Goal: Transaction & Acquisition: Purchase product/service

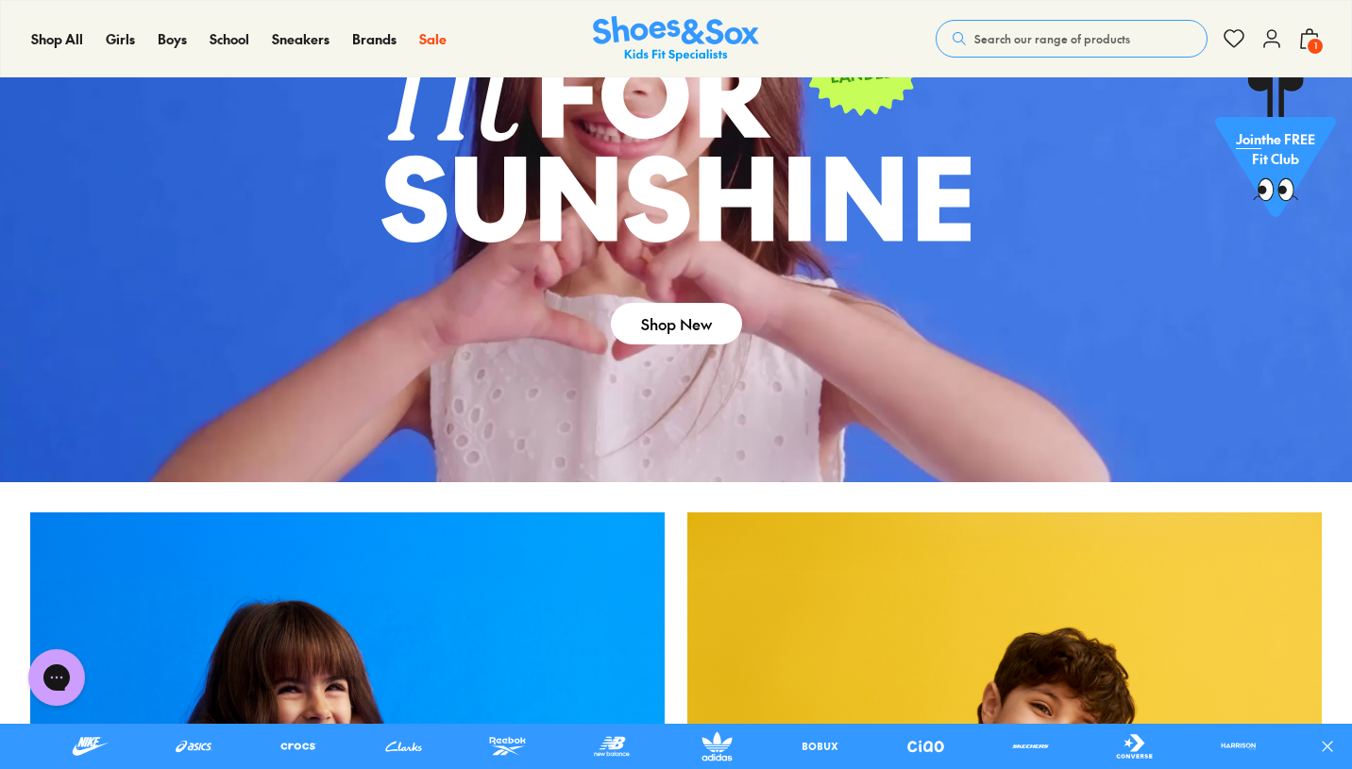
scroll to position [193, 0]
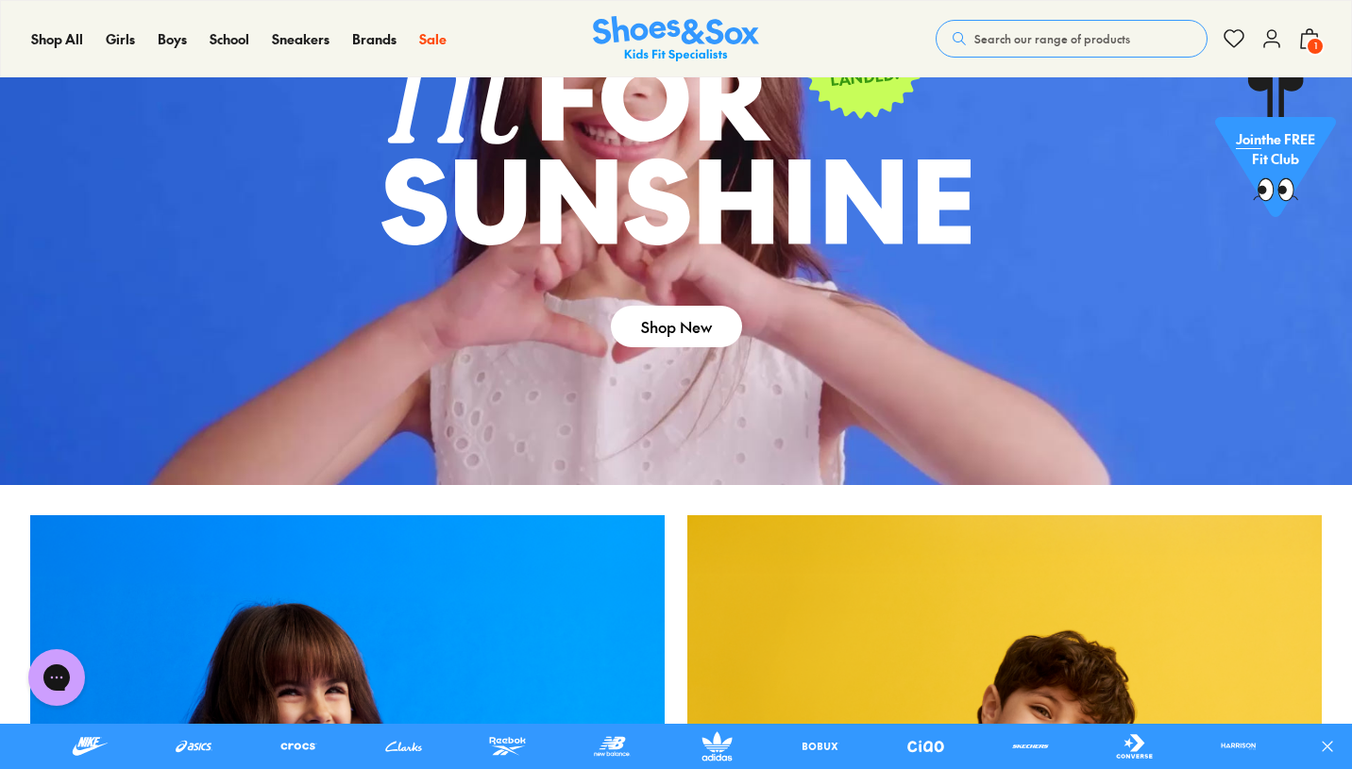
click at [1303, 40] on icon at bounding box center [1309, 38] width 23 height 23
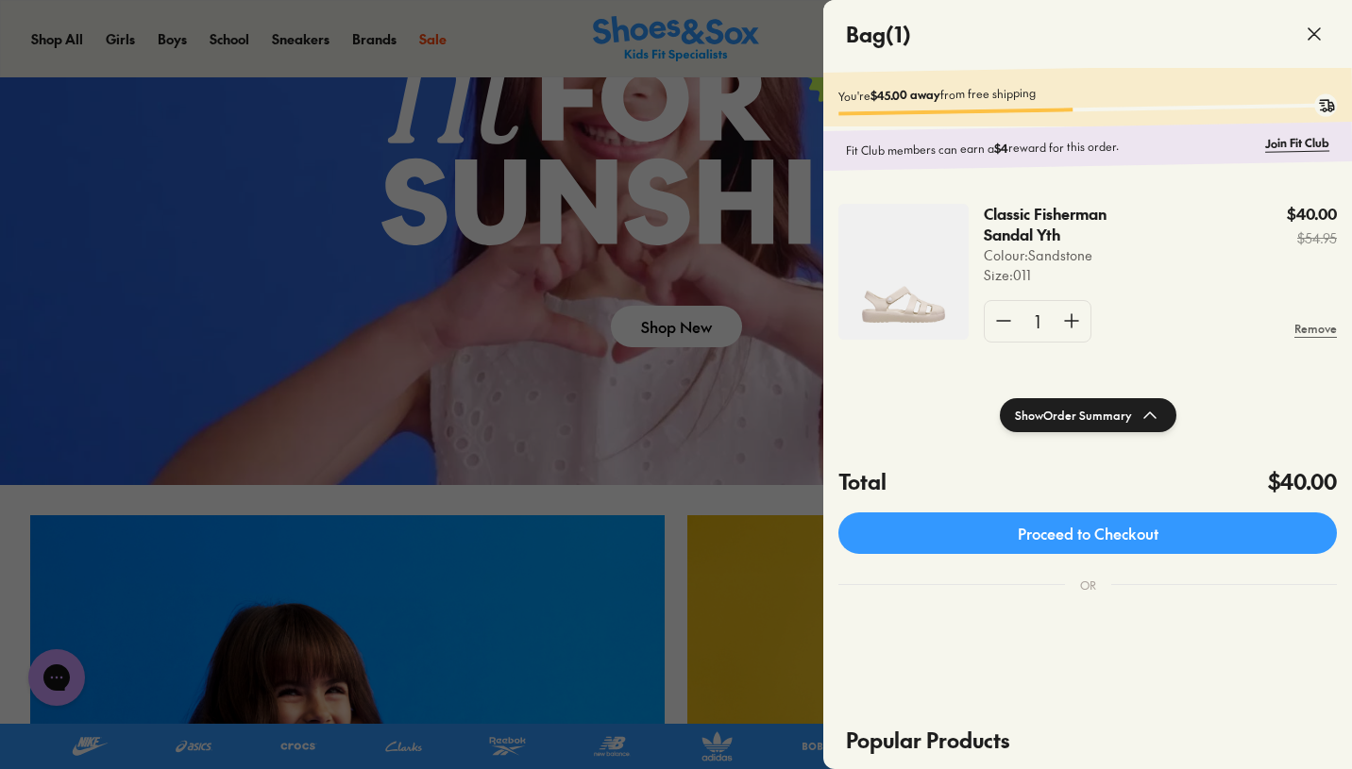
click at [441, 95] on div at bounding box center [676, 384] width 1352 height 769
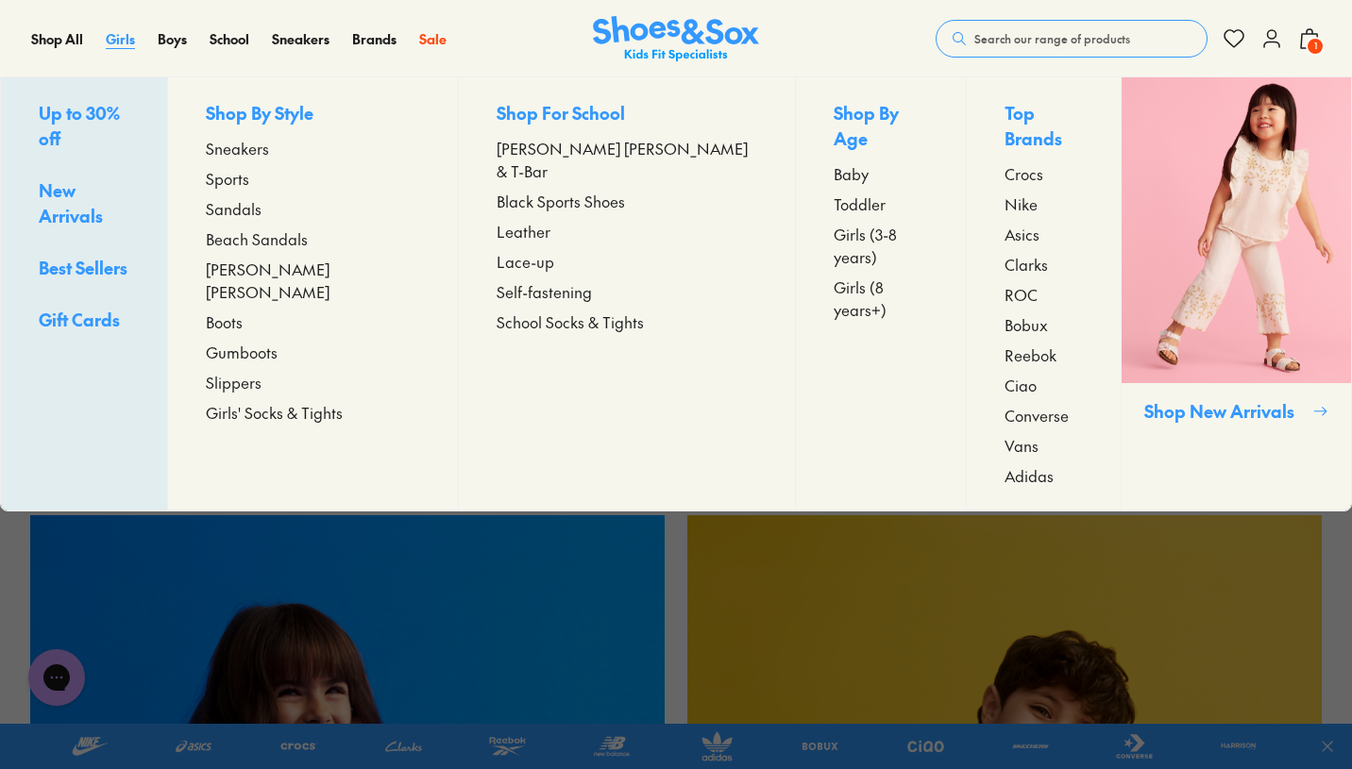
click at [120, 40] on span "Girls" at bounding box center [120, 38] width 29 height 19
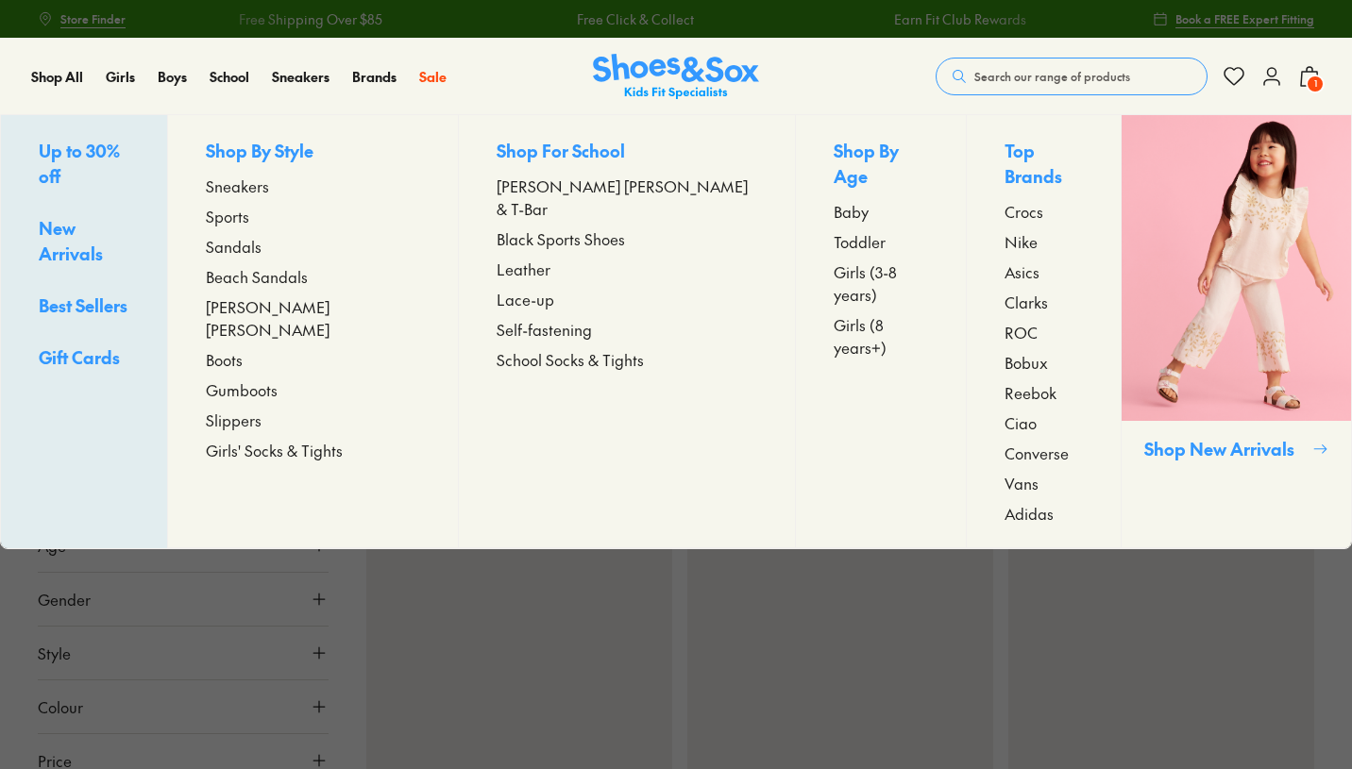
click at [105, 149] on span "Up to 30% off" at bounding box center [79, 163] width 81 height 49
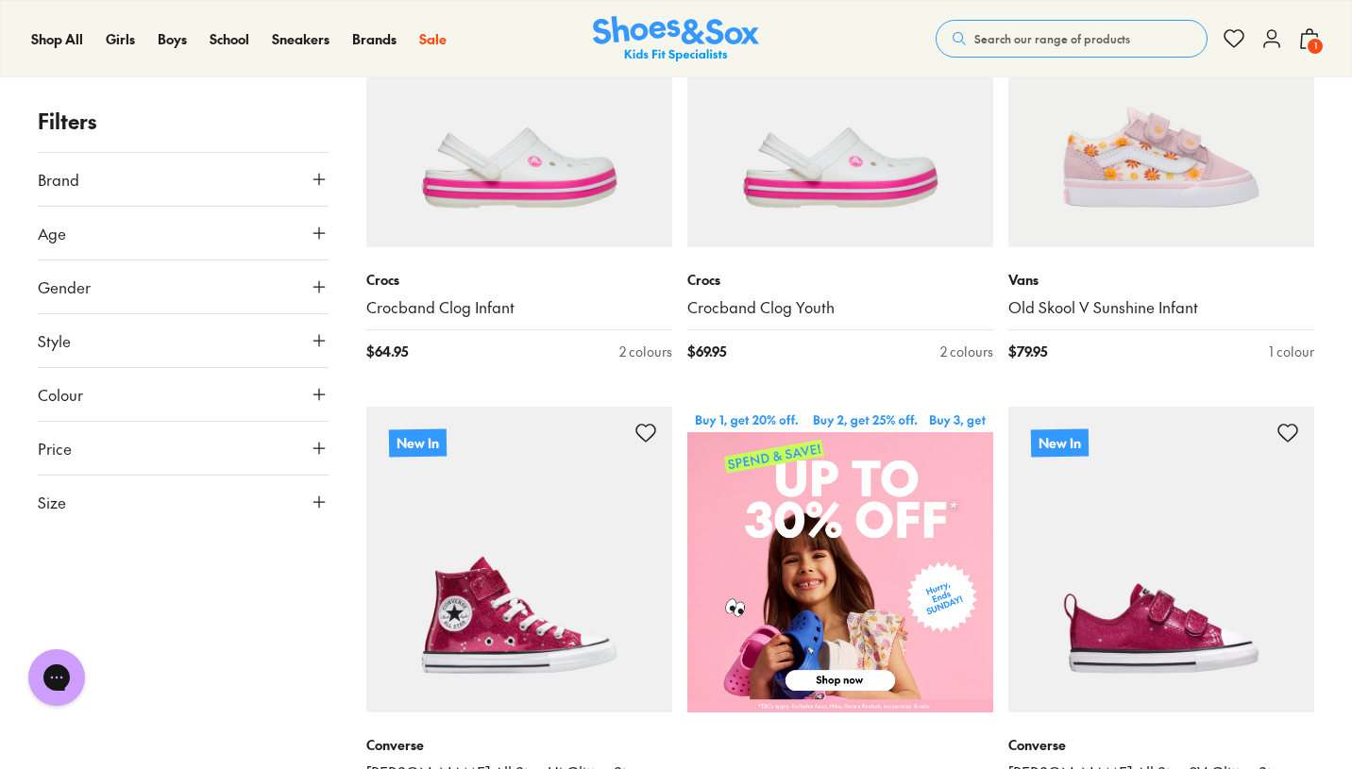
click at [312, 176] on icon at bounding box center [319, 179] width 19 height 19
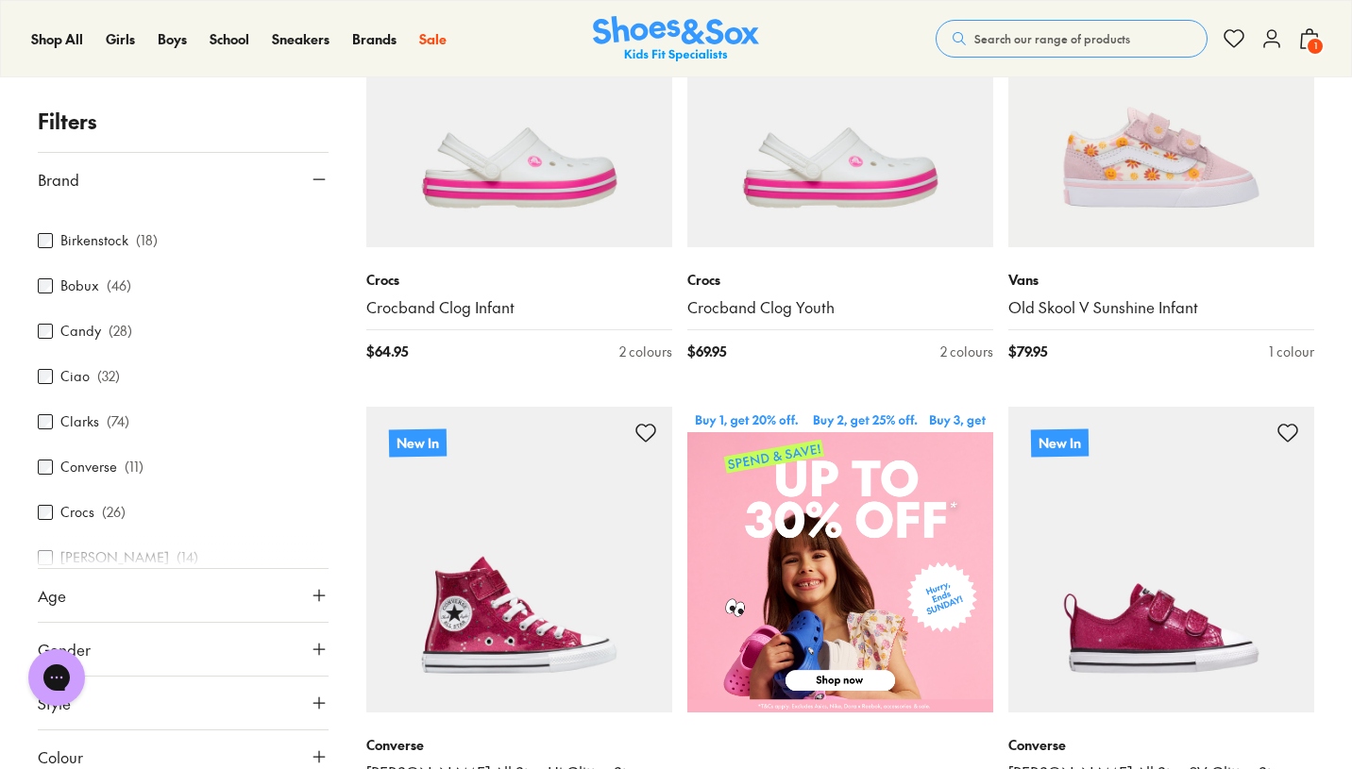
scroll to position [78, 0]
click at [79, 240] on label "Birkenstock" at bounding box center [94, 237] width 68 height 20
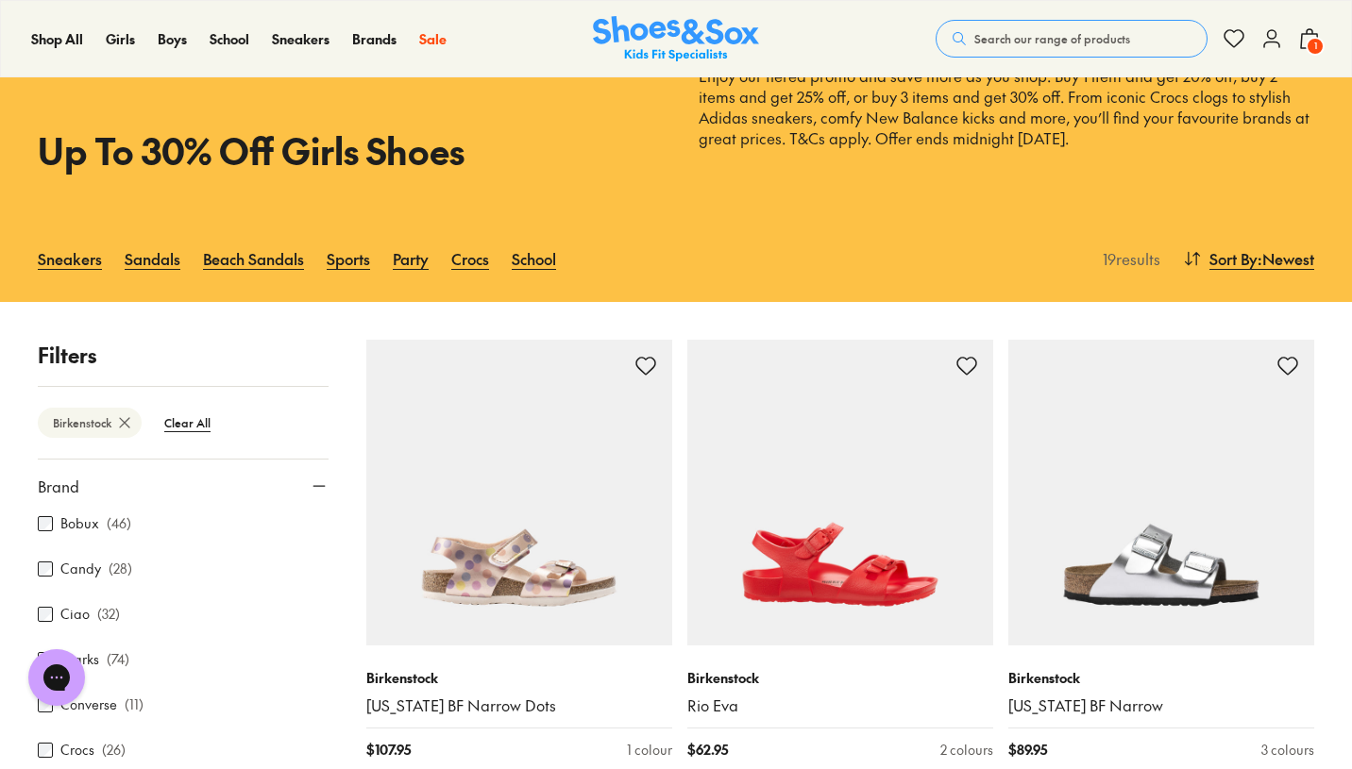
scroll to position [121, 0]
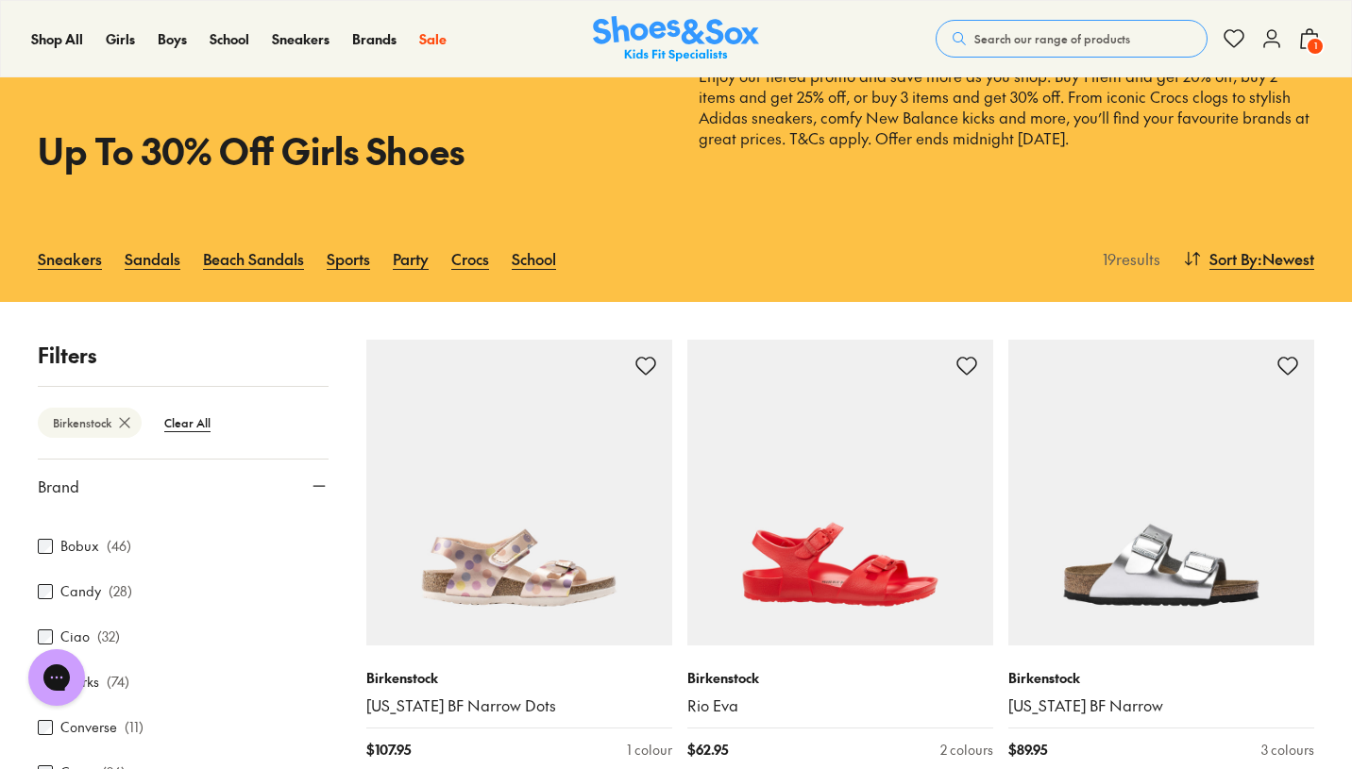
click at [60, 551] on label "Bobux" at bounding box center [79, 546] width 39 height 20
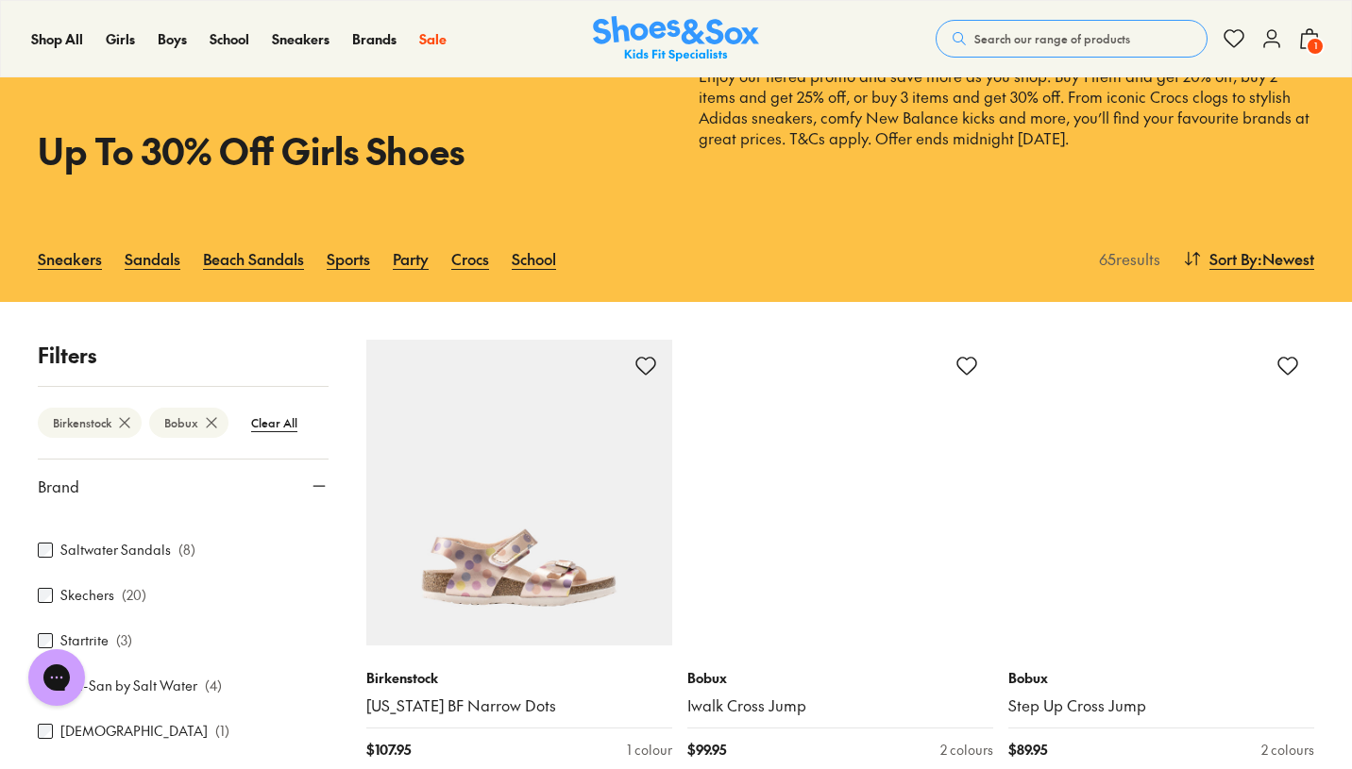
scroll to position [868, 0]
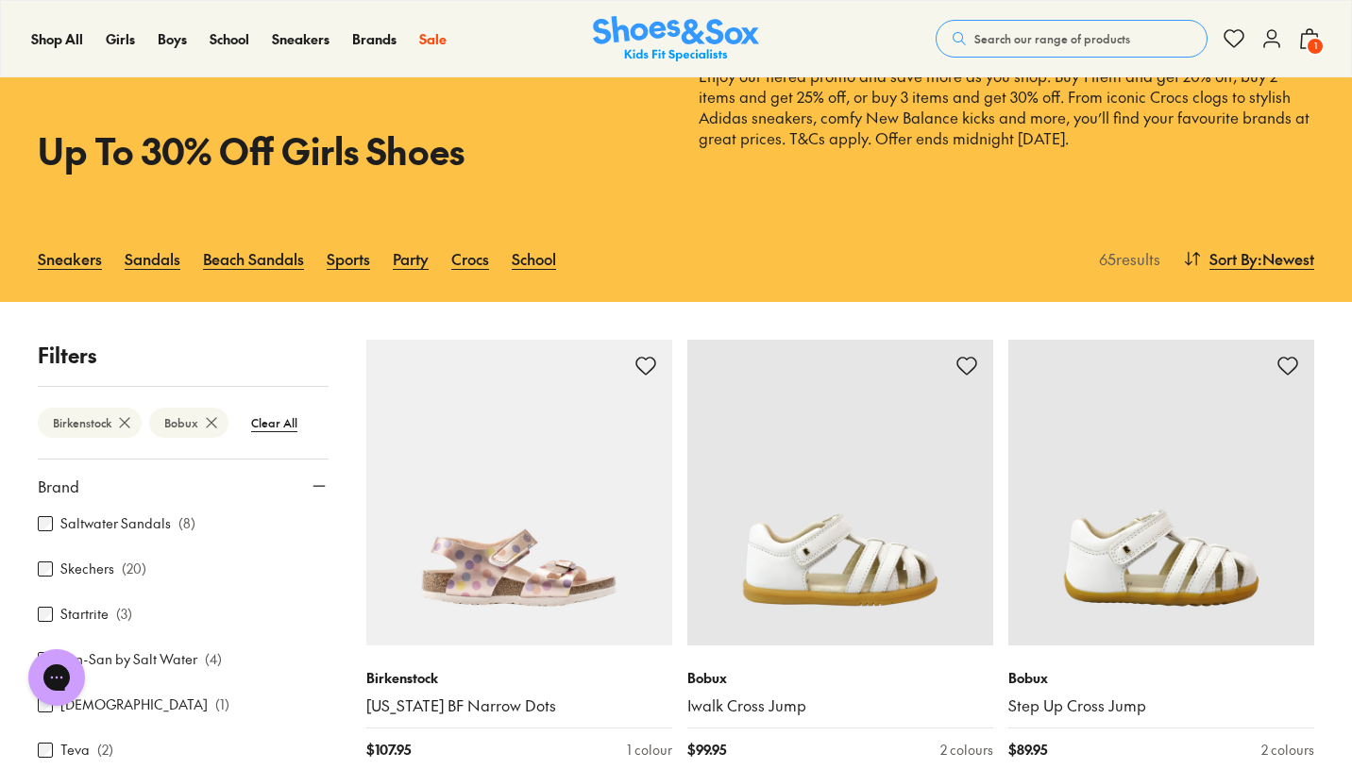
click at [92, 526] on label "Saltwater Sandals" at bounding box center [115, 523] width 110 height 20
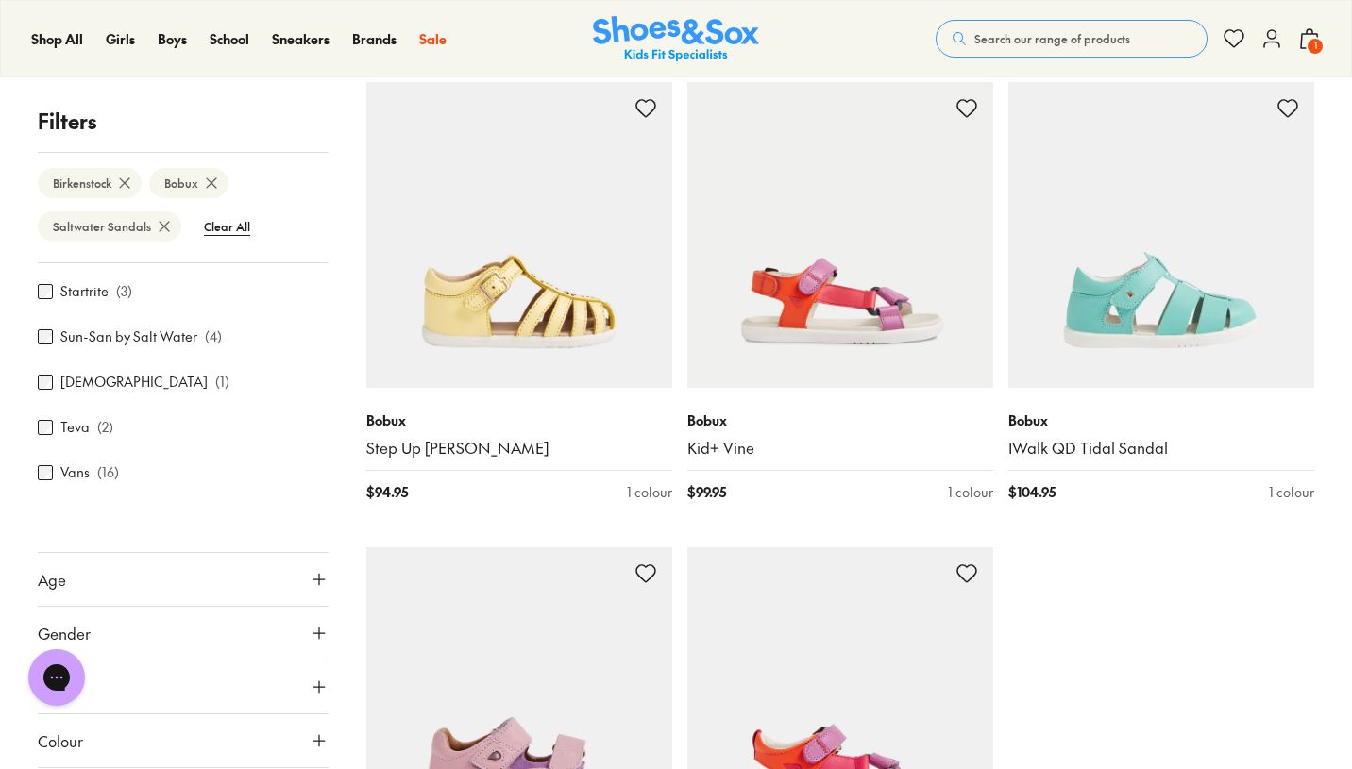
scroll to position [4545, 0]
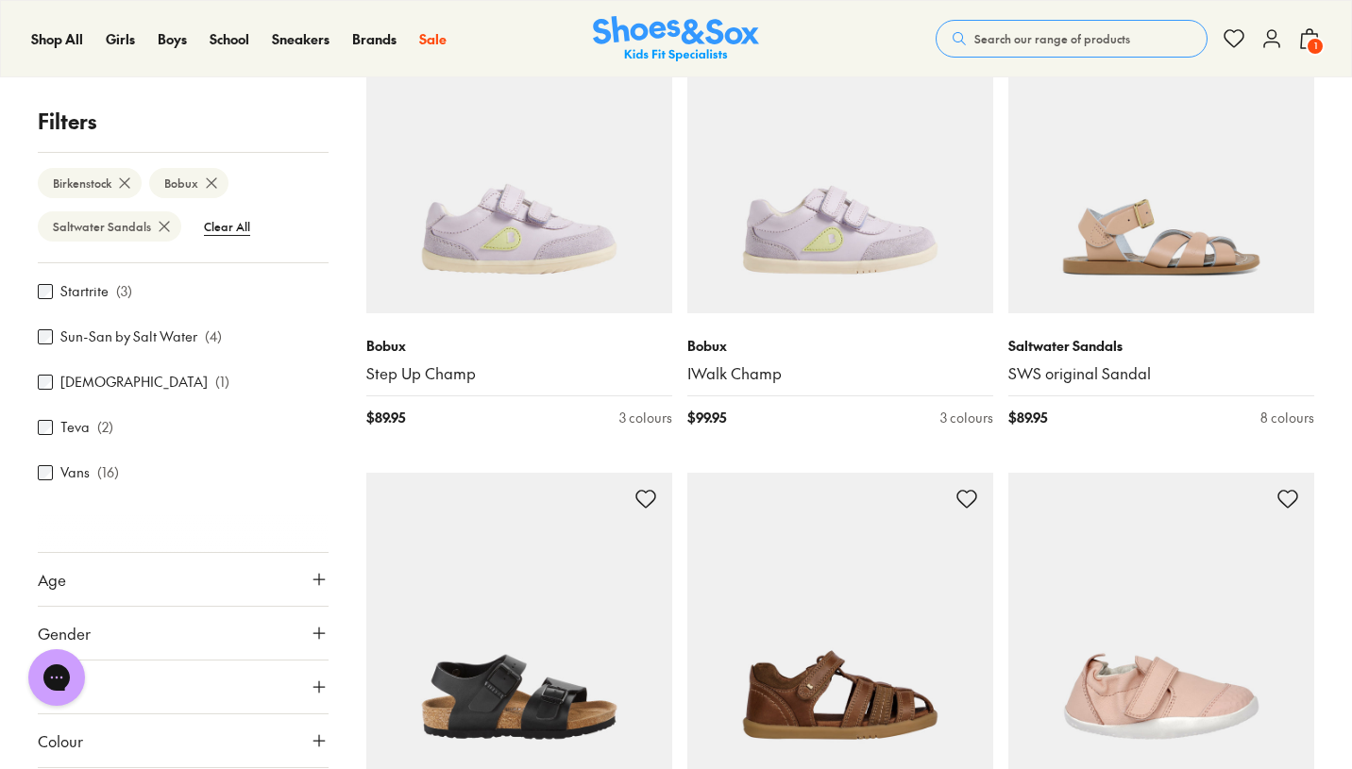
scroll to position [7412, 0]
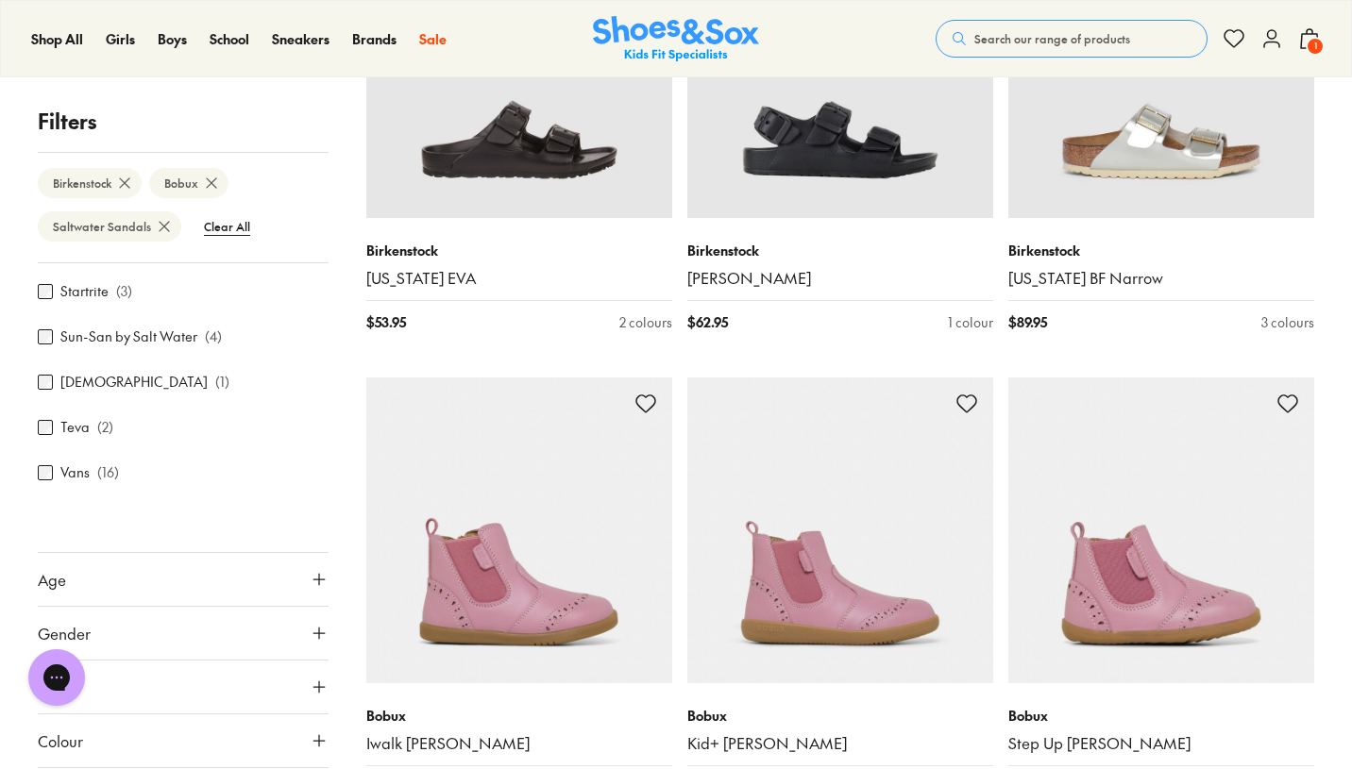
type input "***"
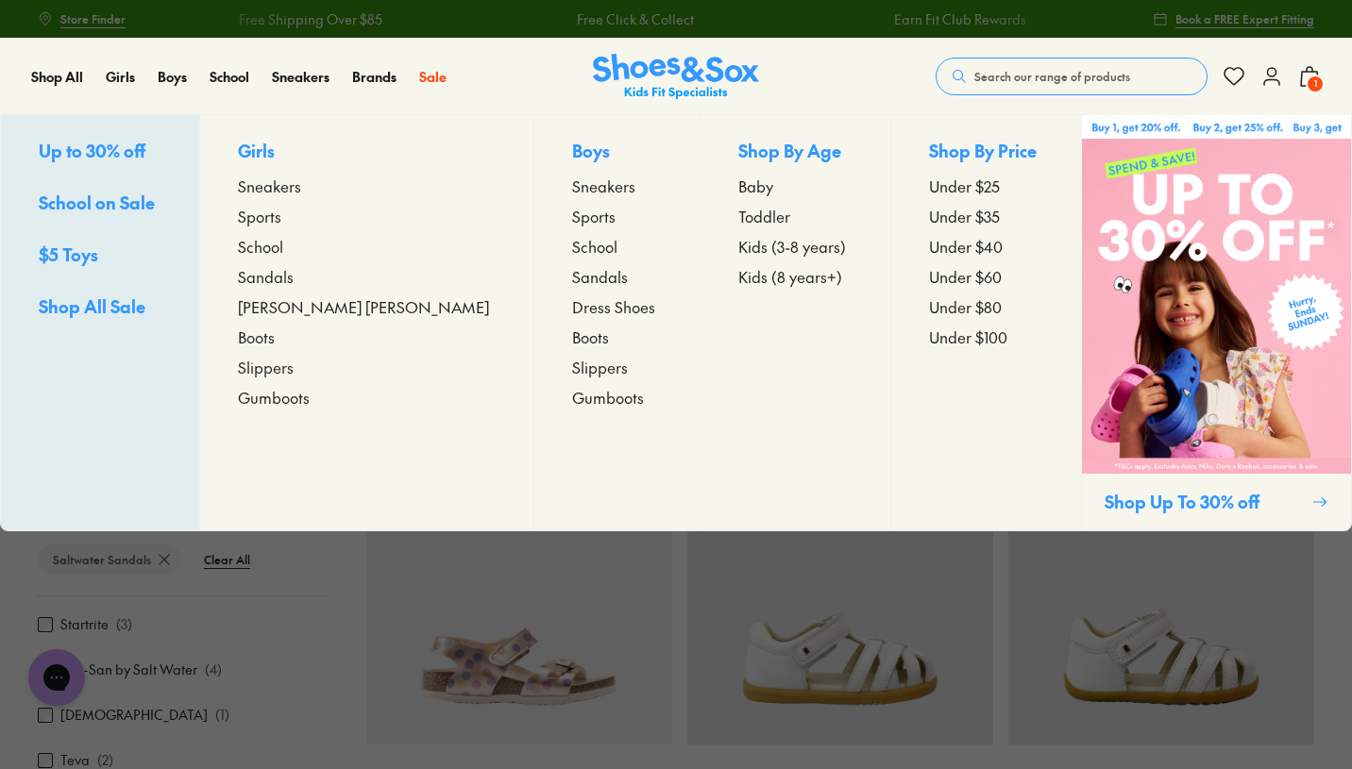
click at [289, 278] on span "Sandals" at bounding box center [266, 276] width 56 height 23
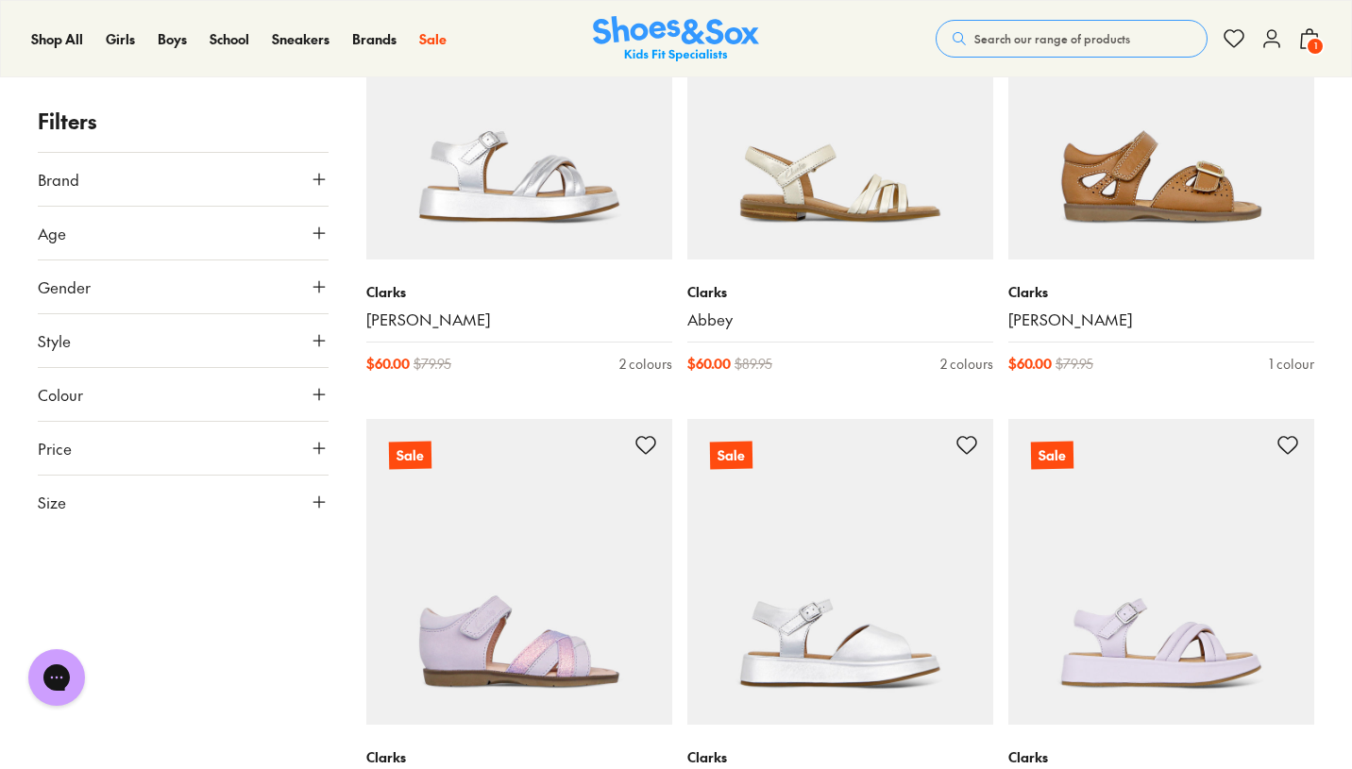
scroll to position [3691, 0]
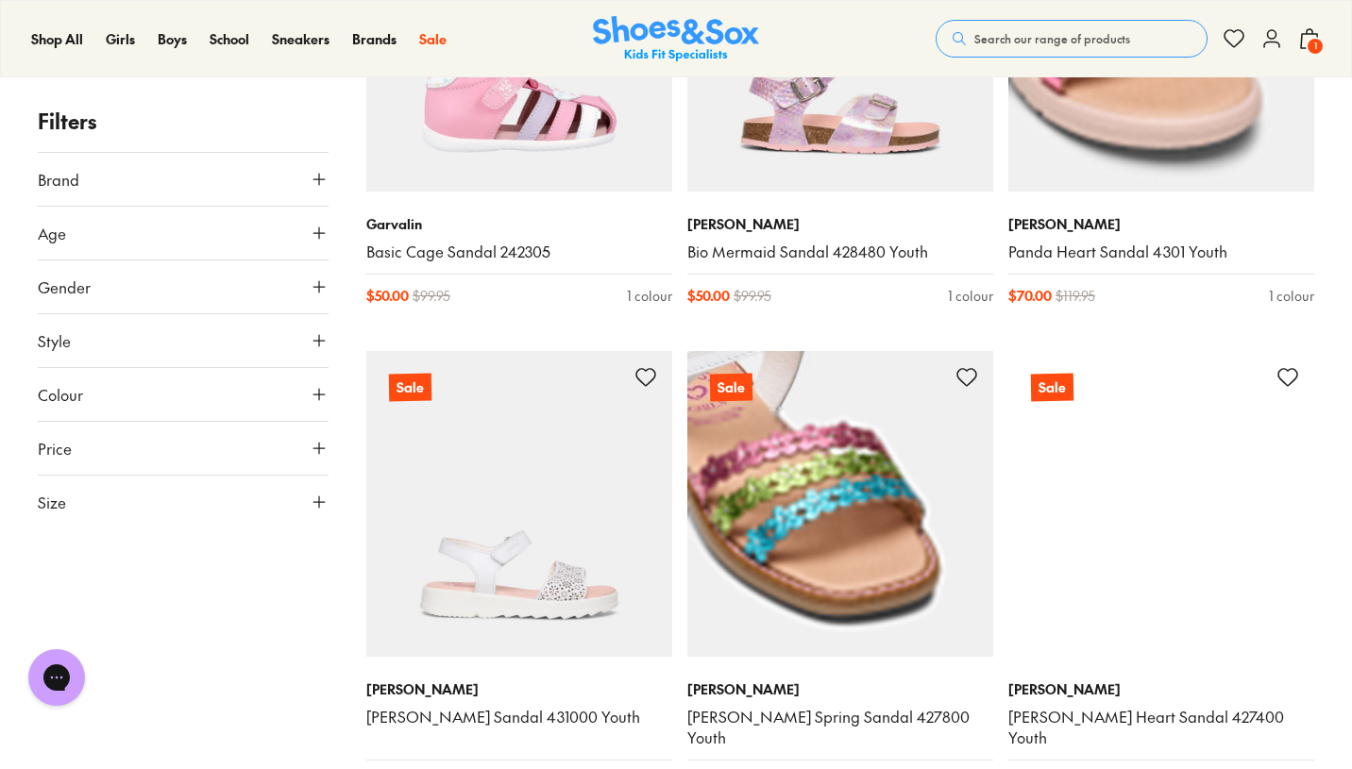
scroll to position [6601, 0]
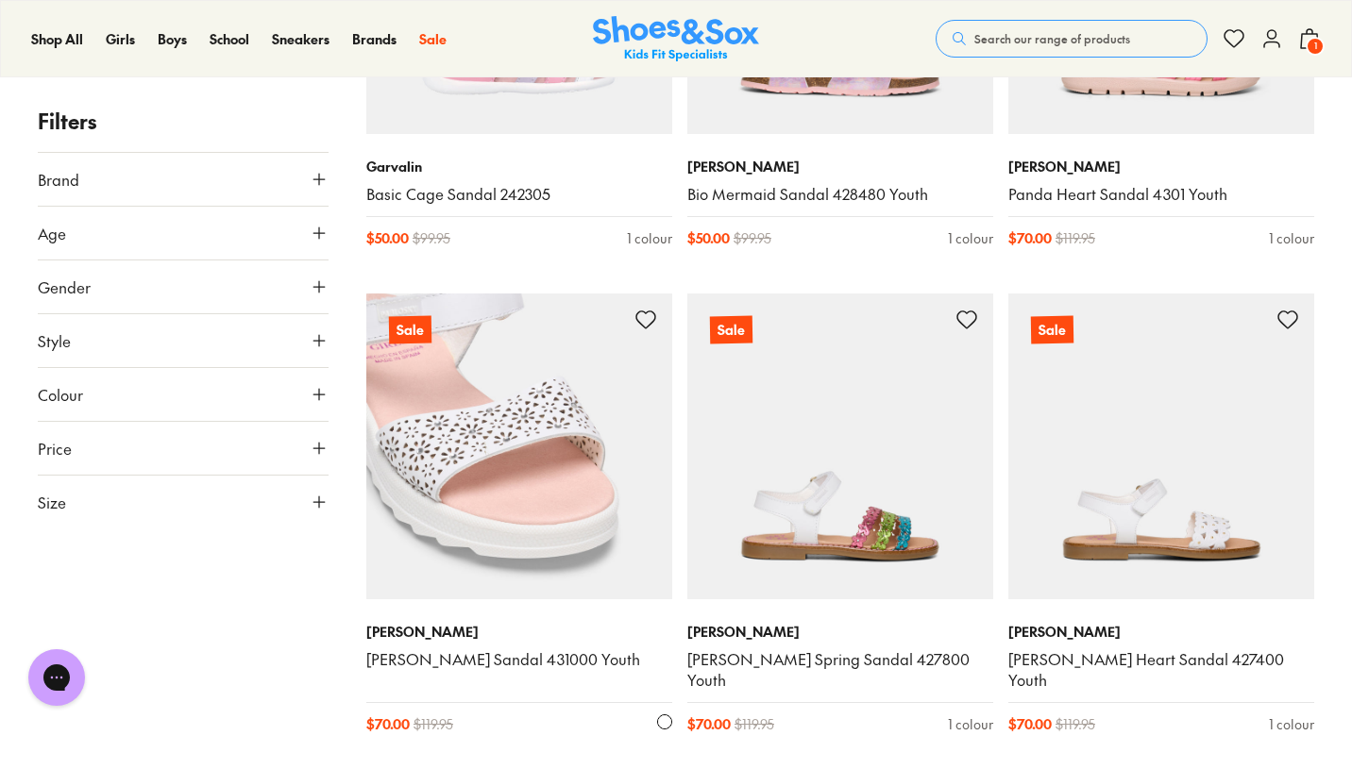
click at [586, 519] on img at bounding box center [519, 447] width 306 height 306
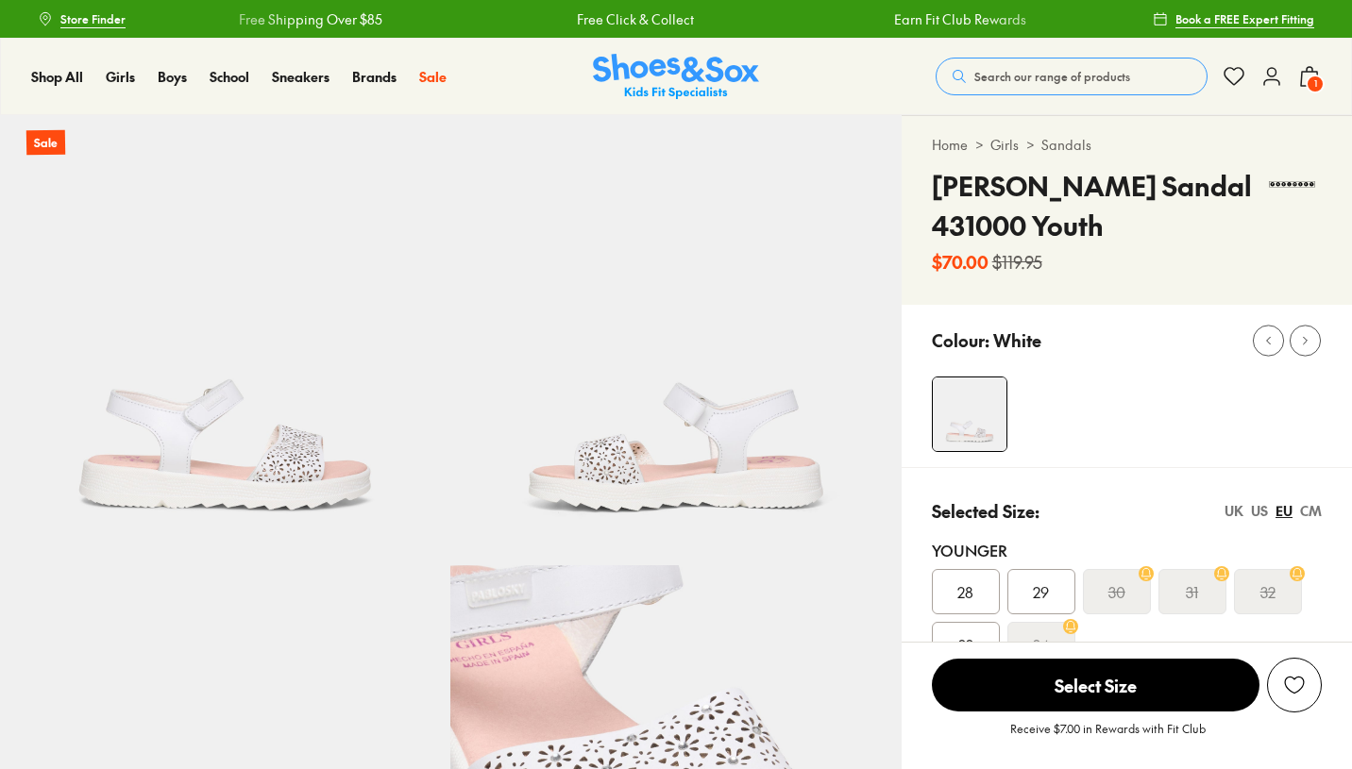
select select "*"
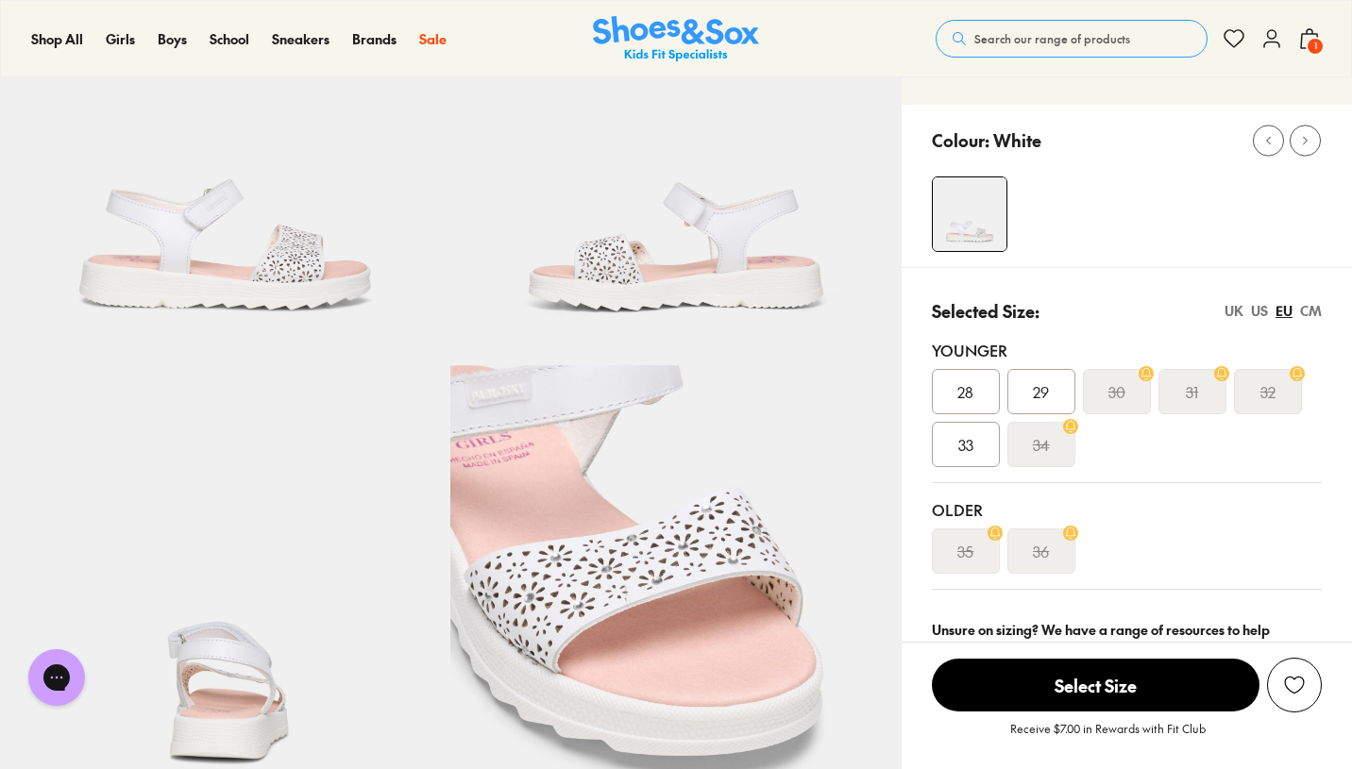
scroll to position [212, 0]
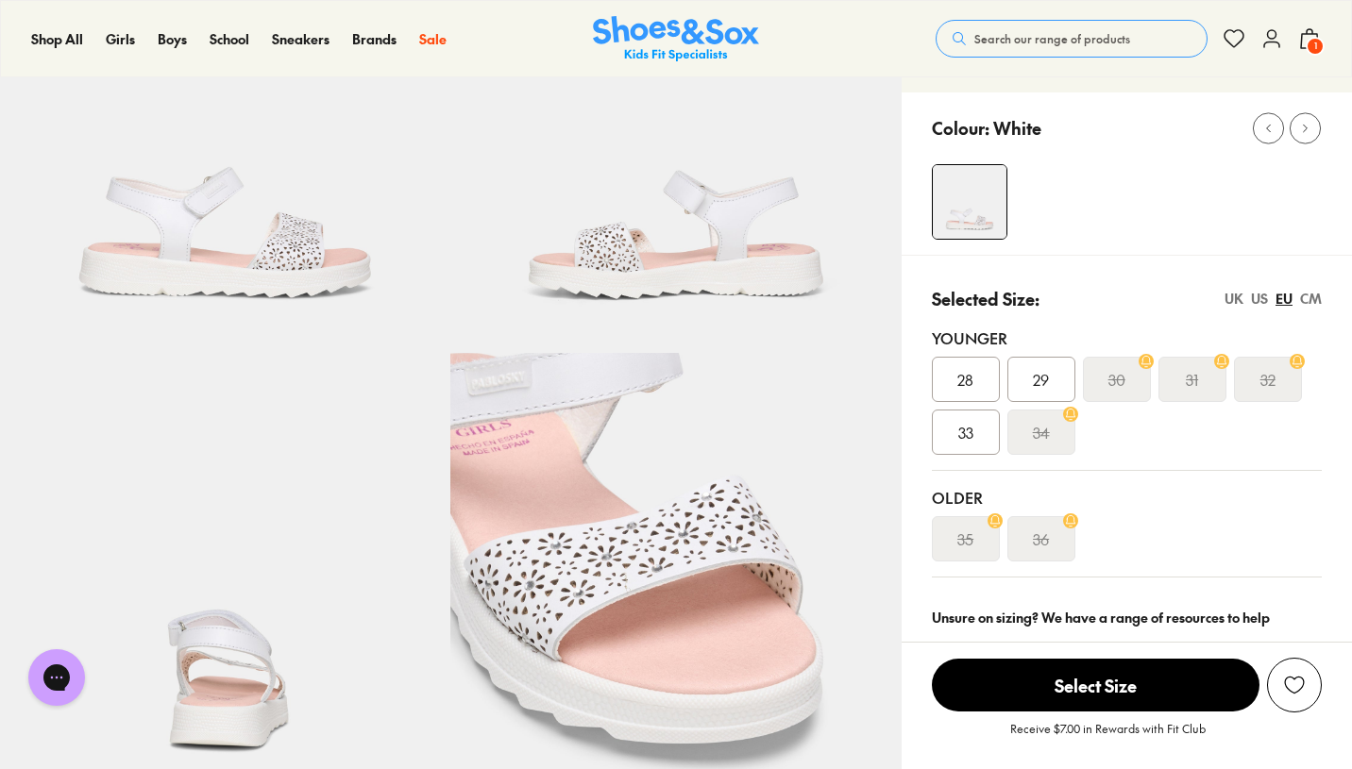
click at [973, 374] on div "28" at bounding box center [966, 379] width 68 height 45
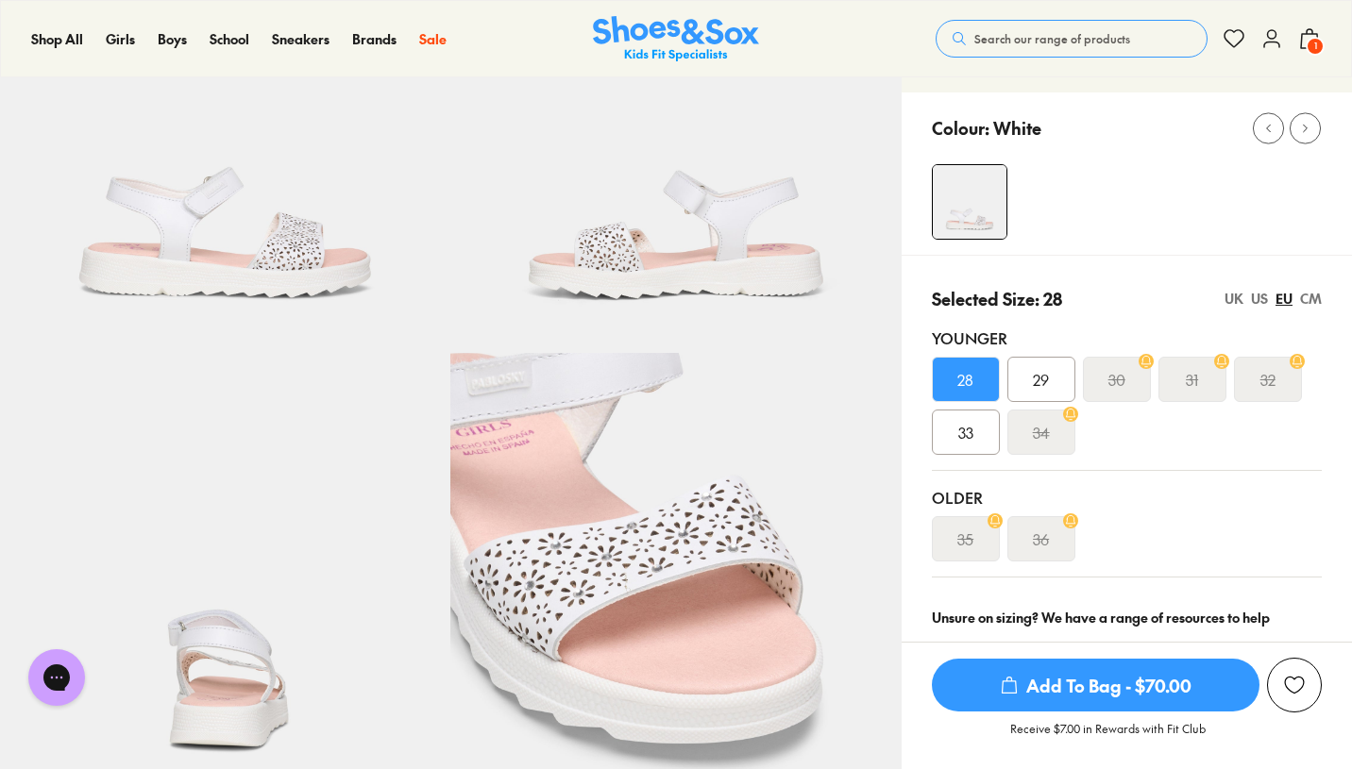
click at [1107, 697] on span "Add To Bag - $70.00" at bounding box center [1096, 685] width 328 height 53
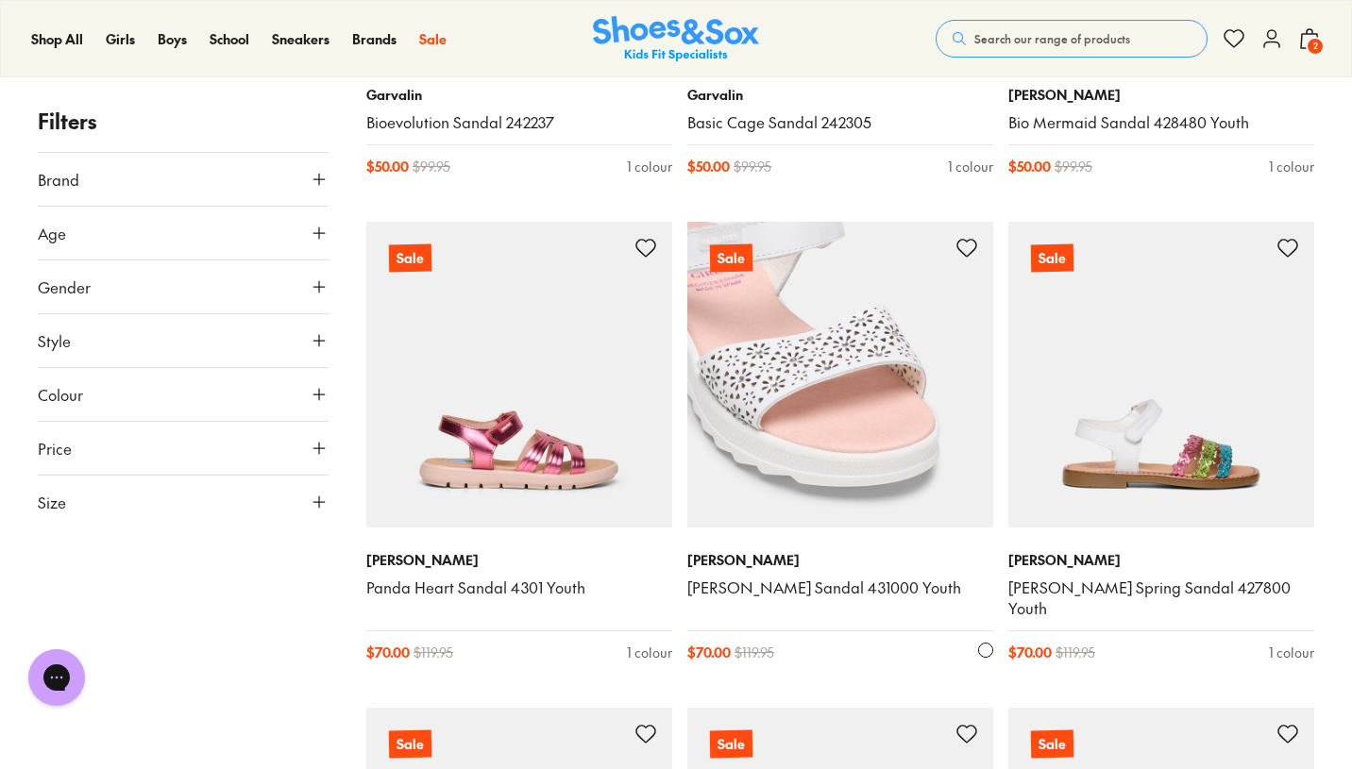
click at [816, 373] on img at bounding box center [840, 375] width 306 height 306
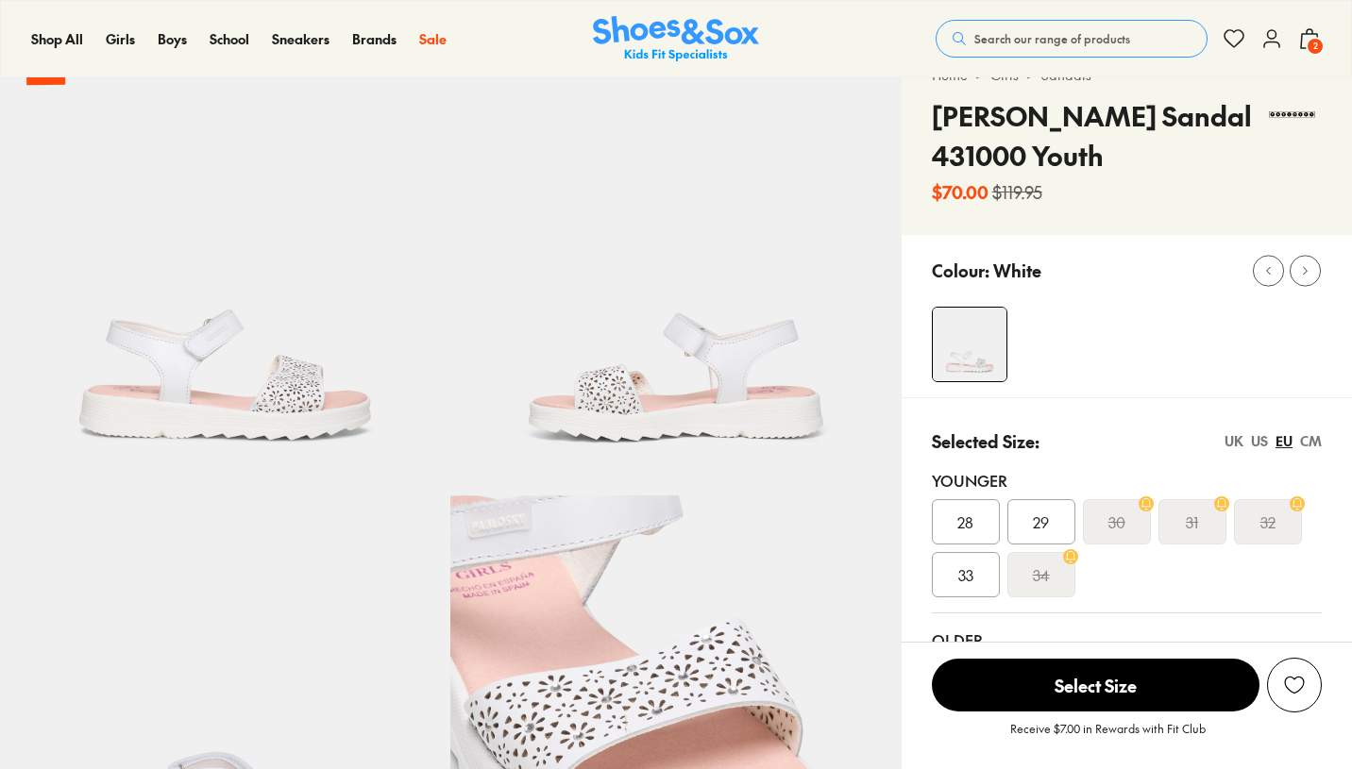
select select "*"
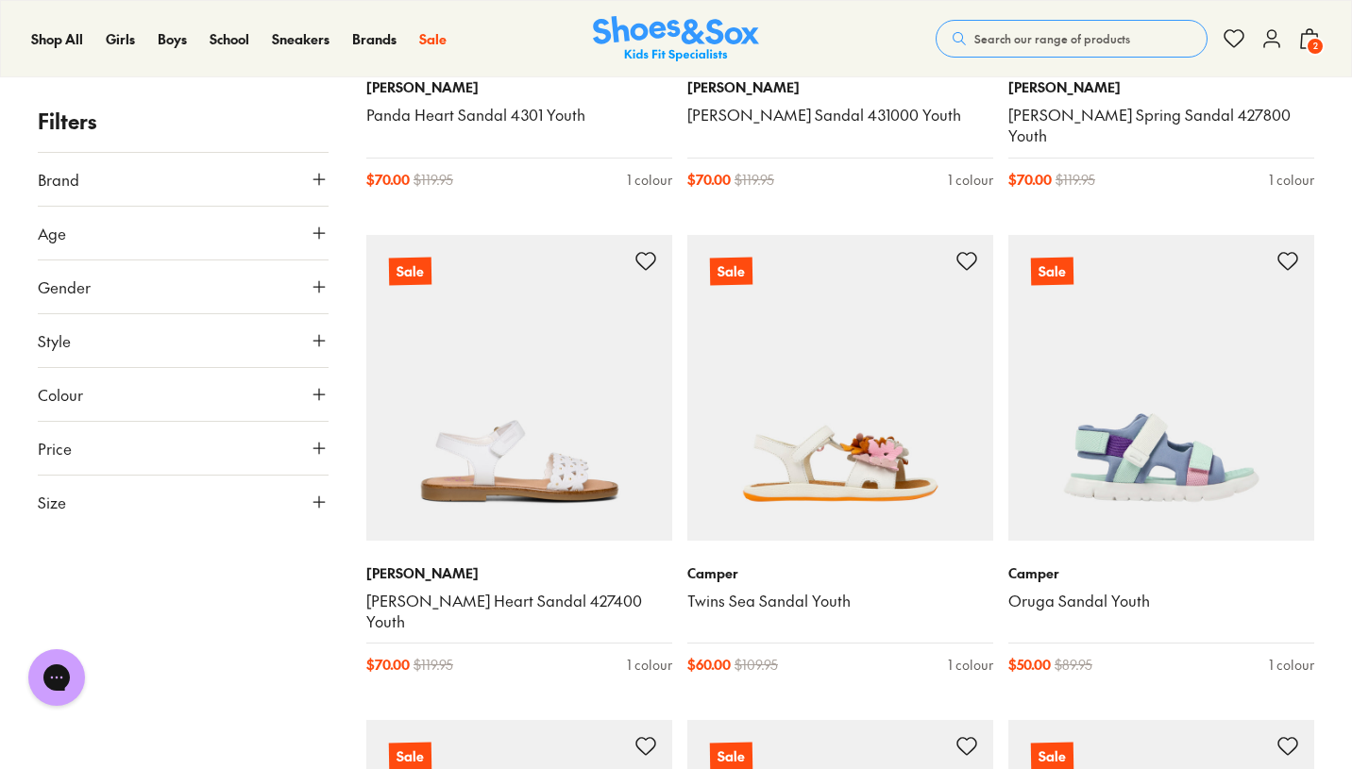
scroll to position [2125, 0]
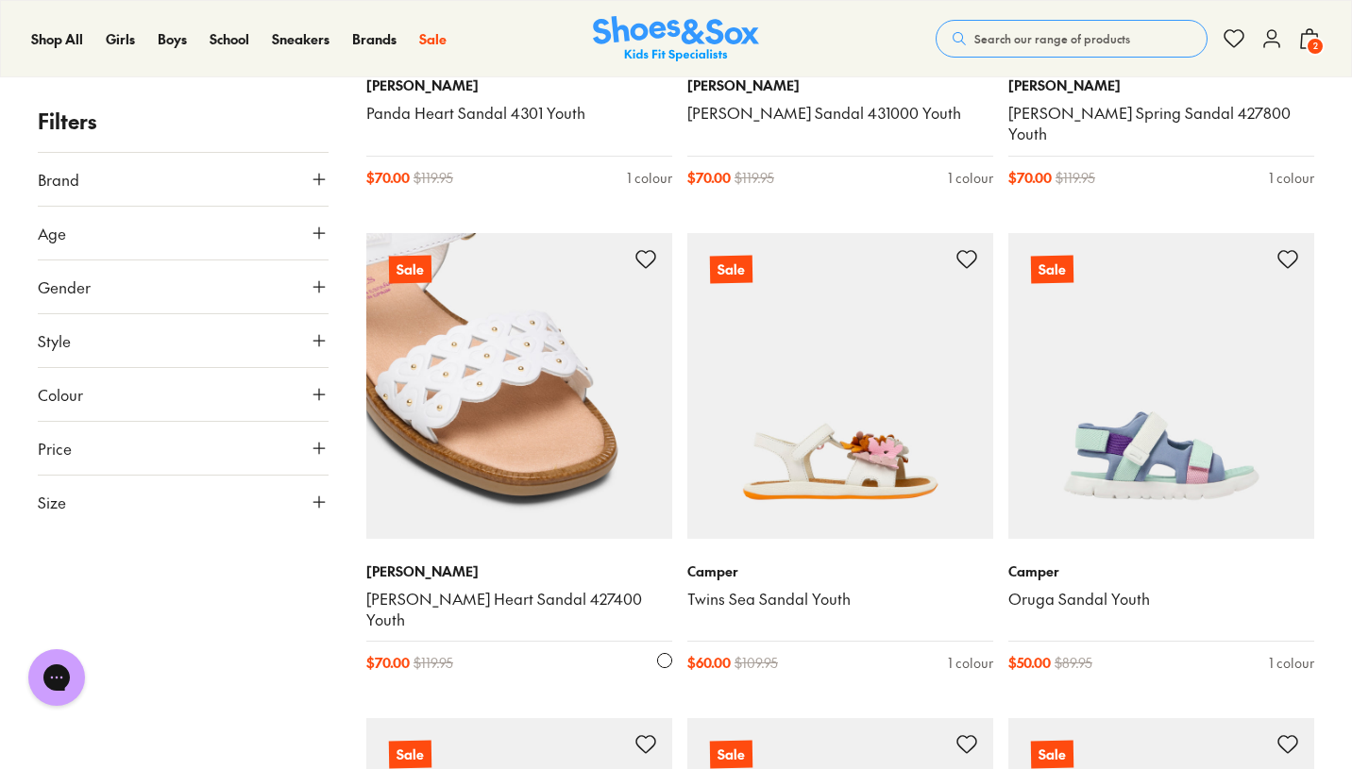
click at [505, 454] on img at bounding box center [519, 386] width 306 height 306
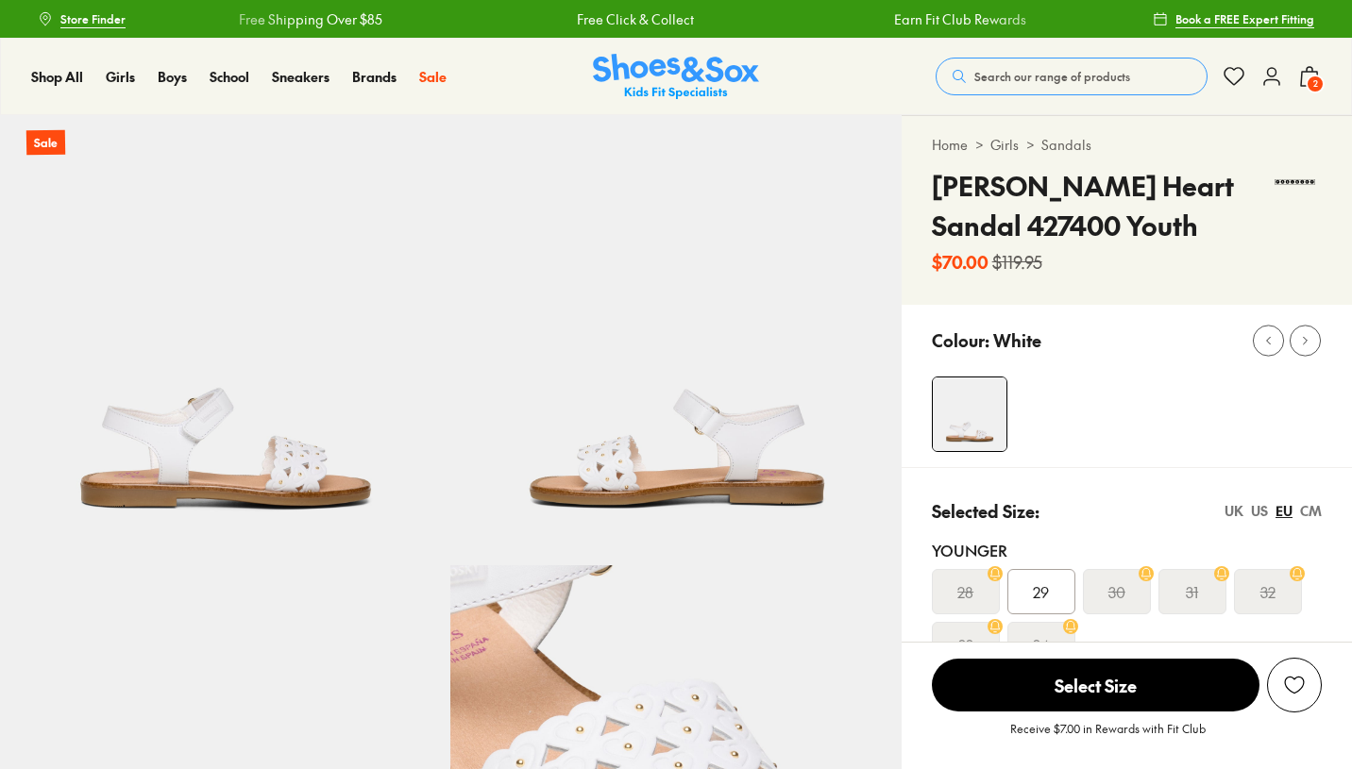
scroll to position [234, 0]
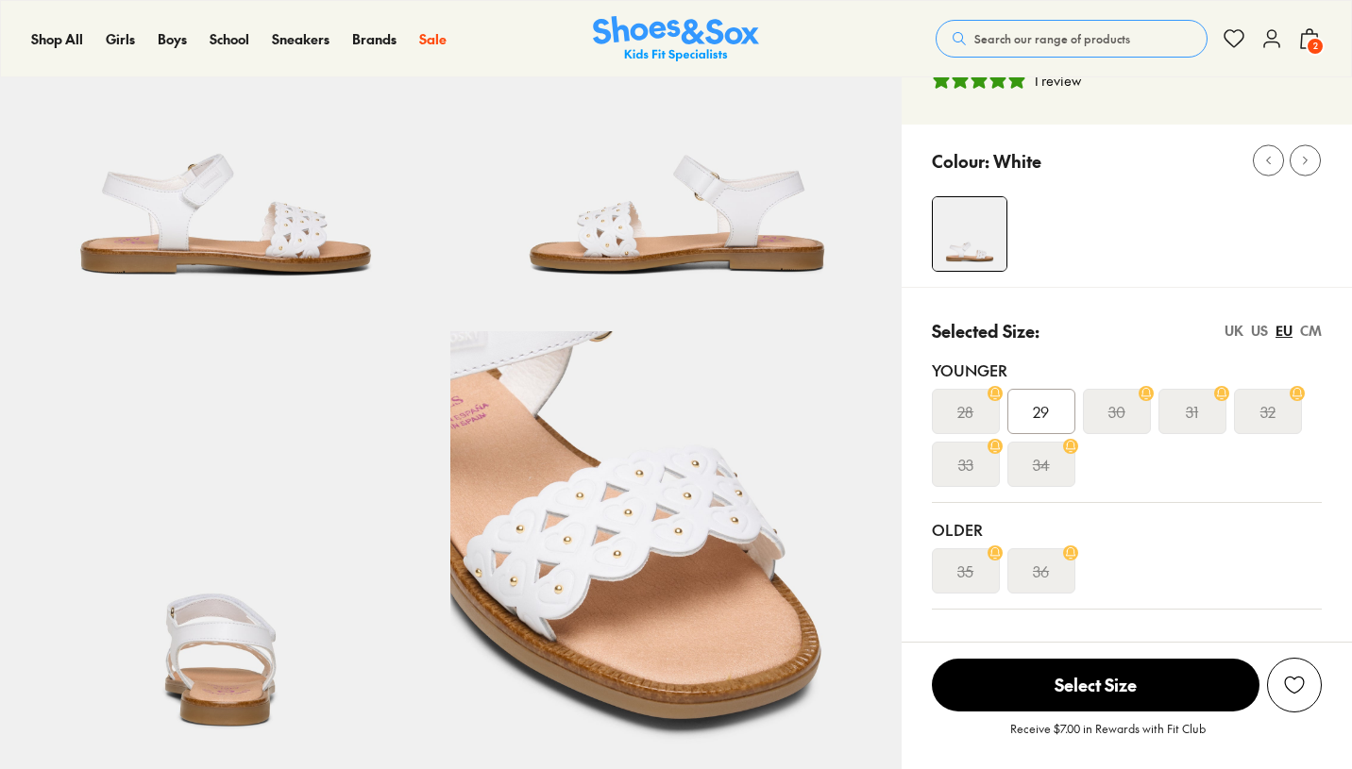
select select "*"
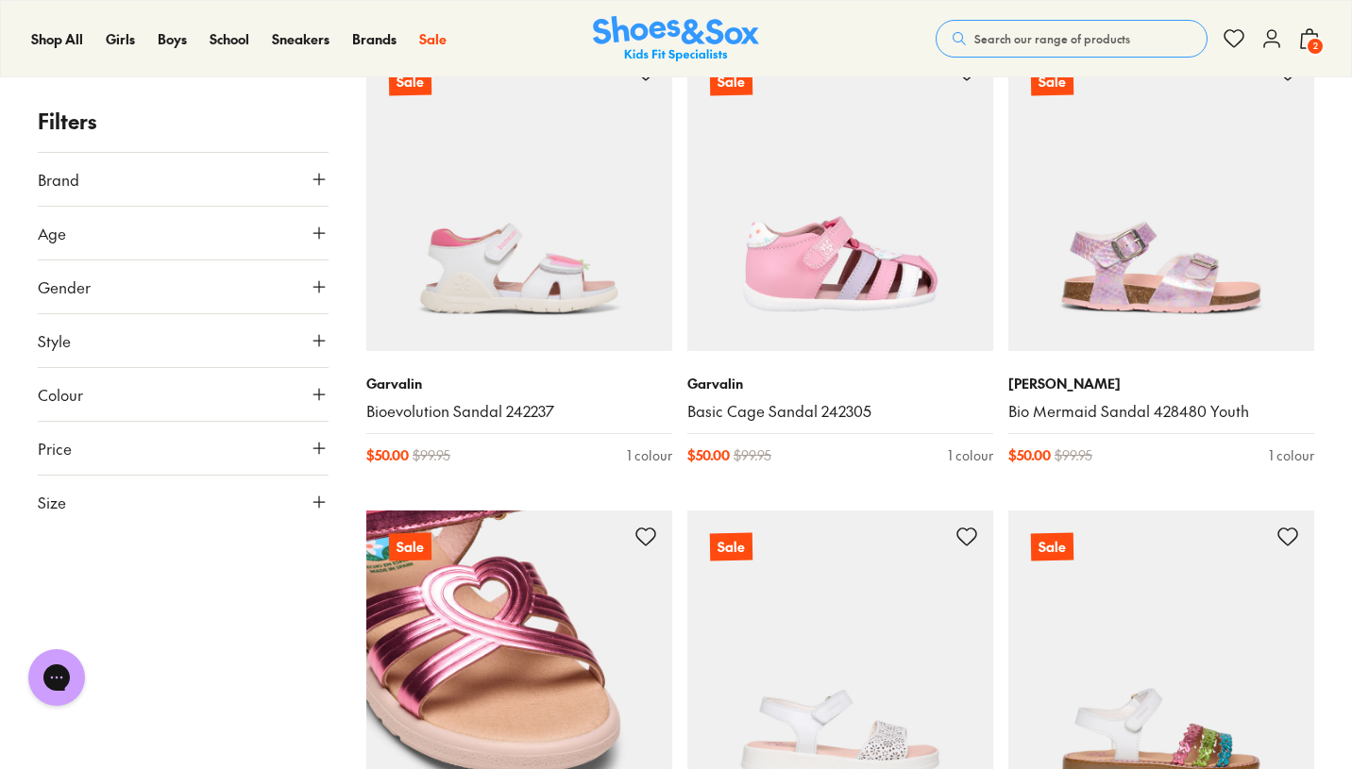
scroll to position [1357, 0]
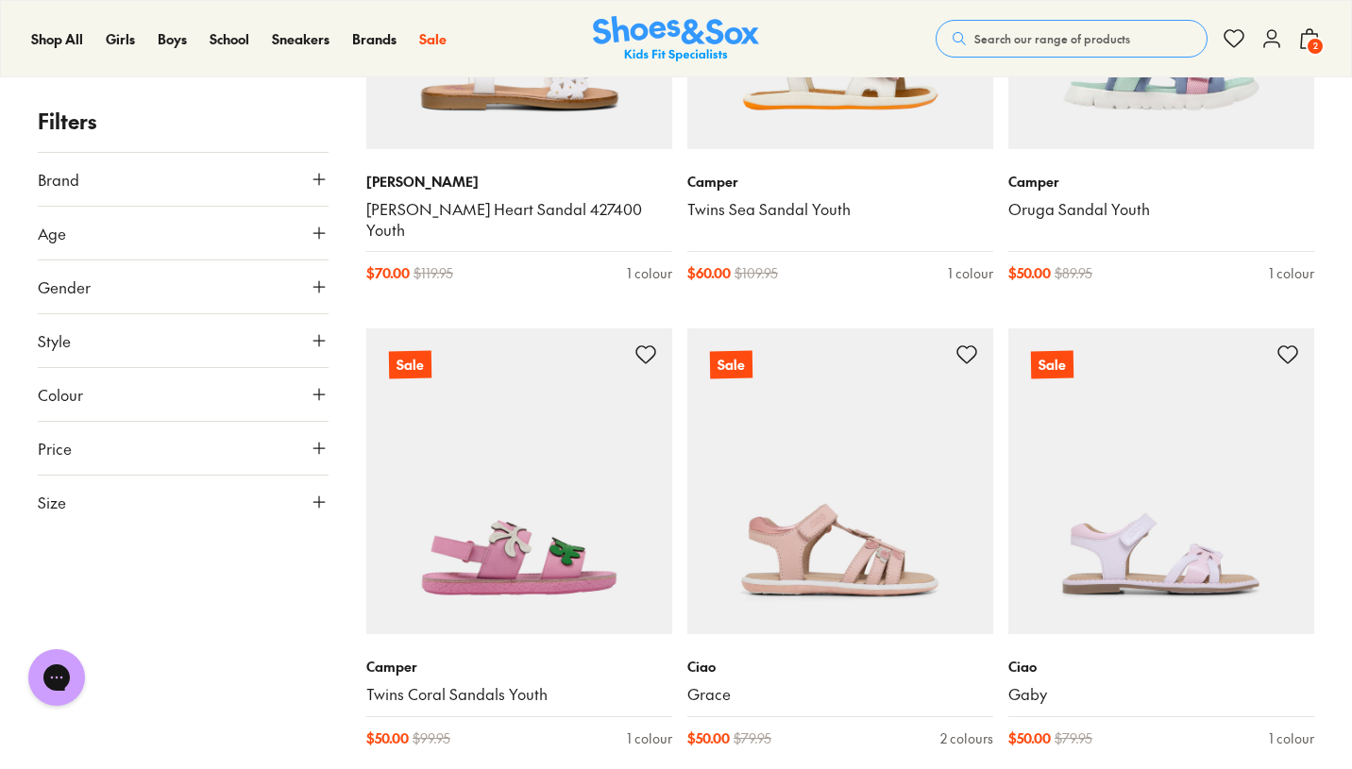
scroll to position [2433, 0]
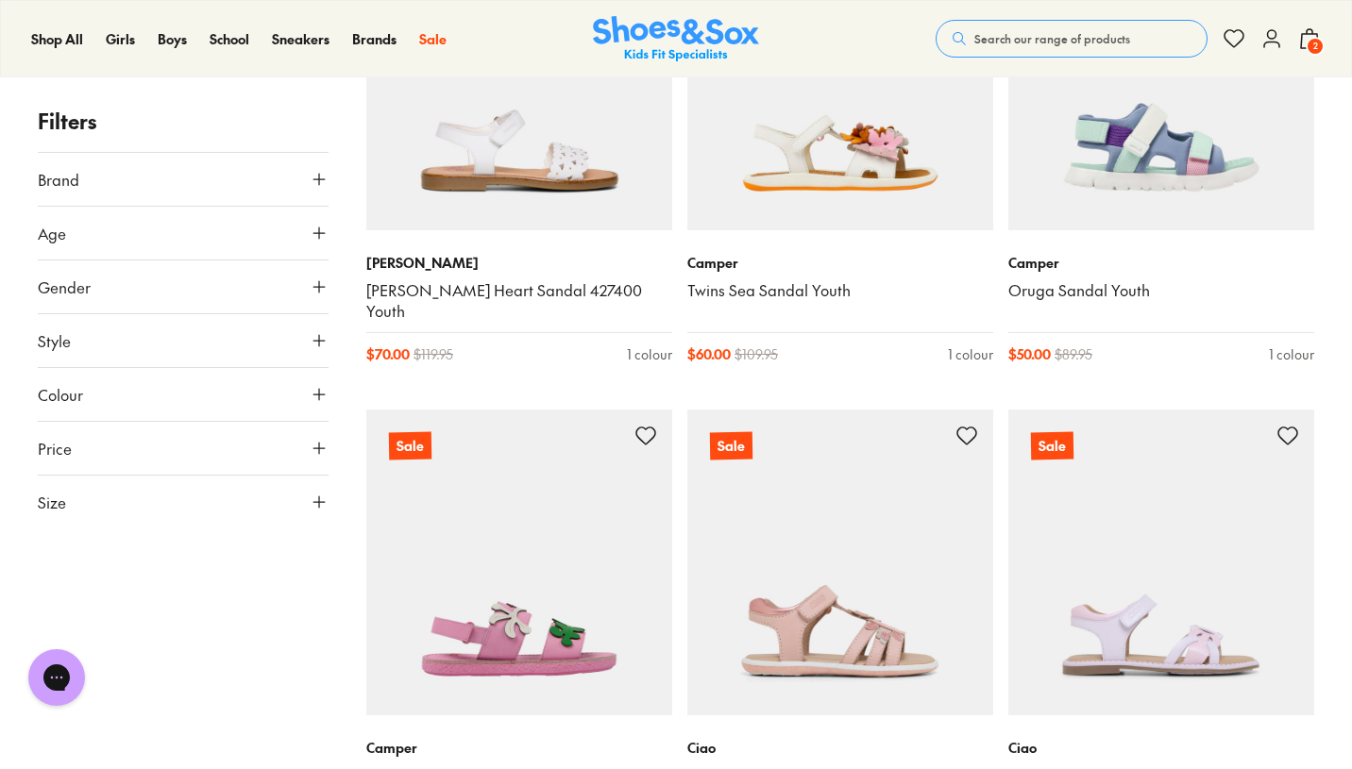
click at [314, 495] on icon at bounding box center [319, 502] width 19 height 19
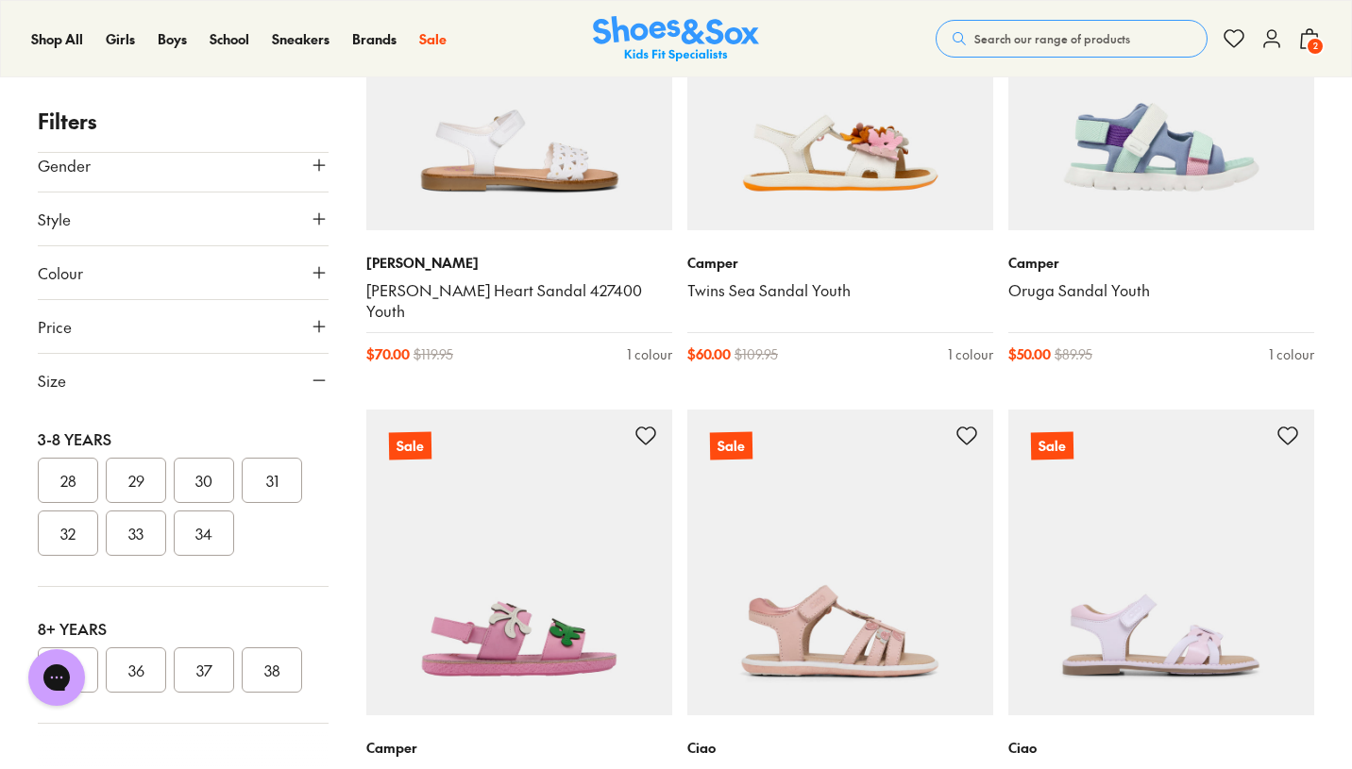
click at [143, 674] on button "36" at bounding box center [136, 669] width 60 height 45
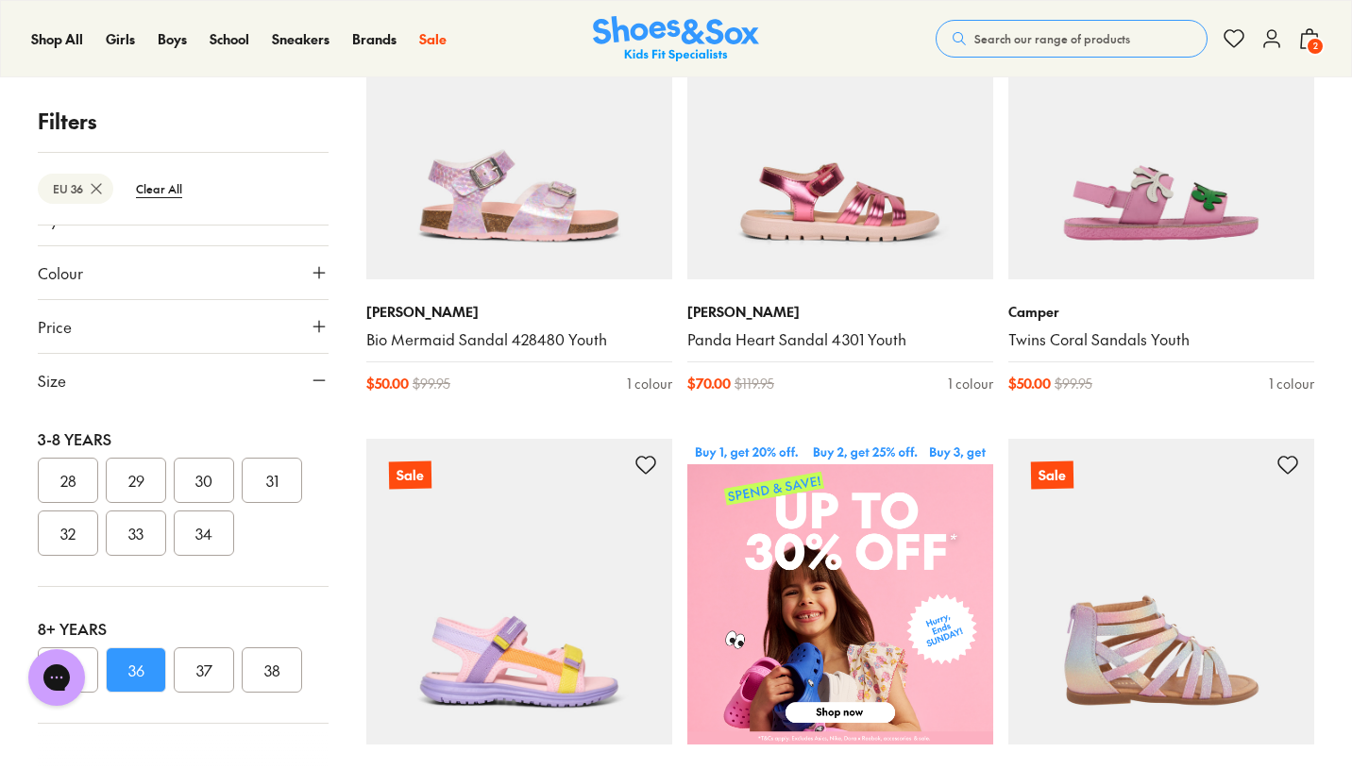
scroll to position [492, 0]
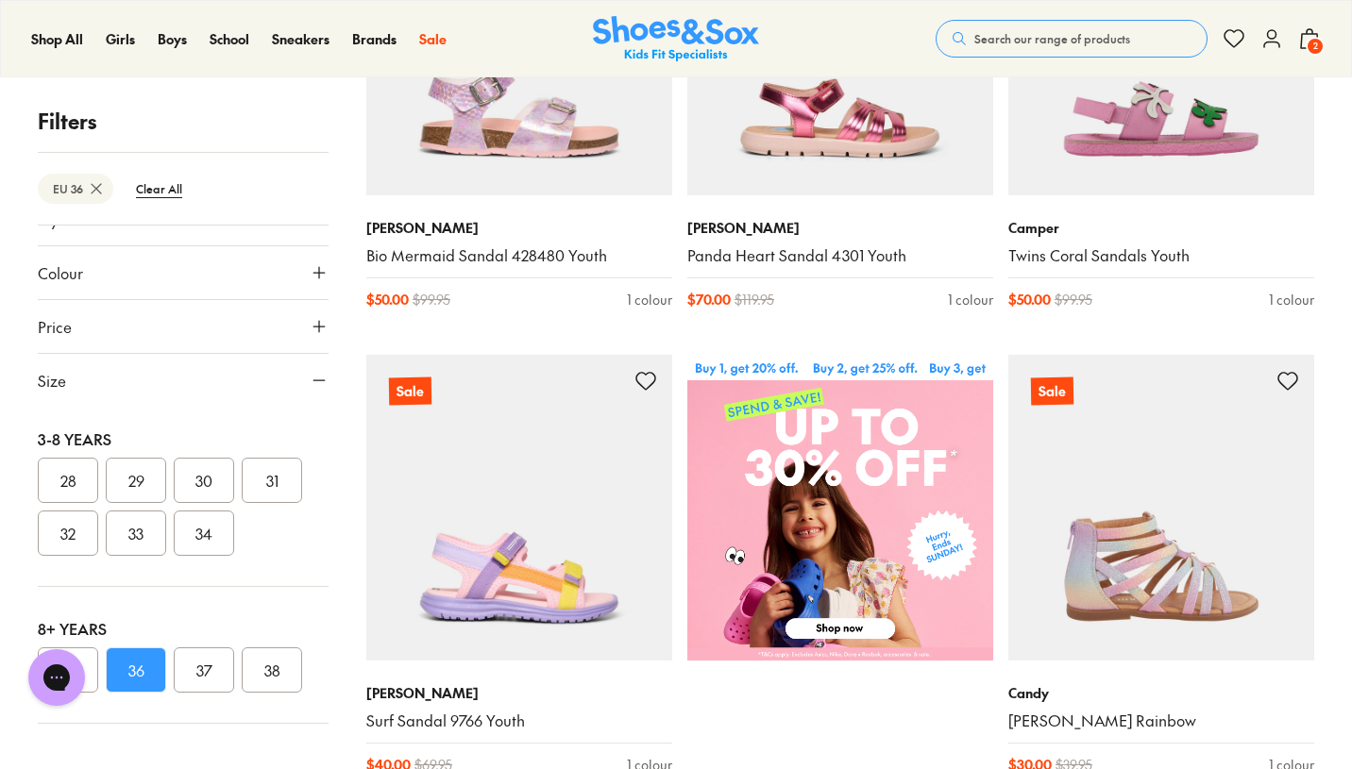
click at [202, 670] on button "37" at bounding box center [204, 669] width 60 height 45
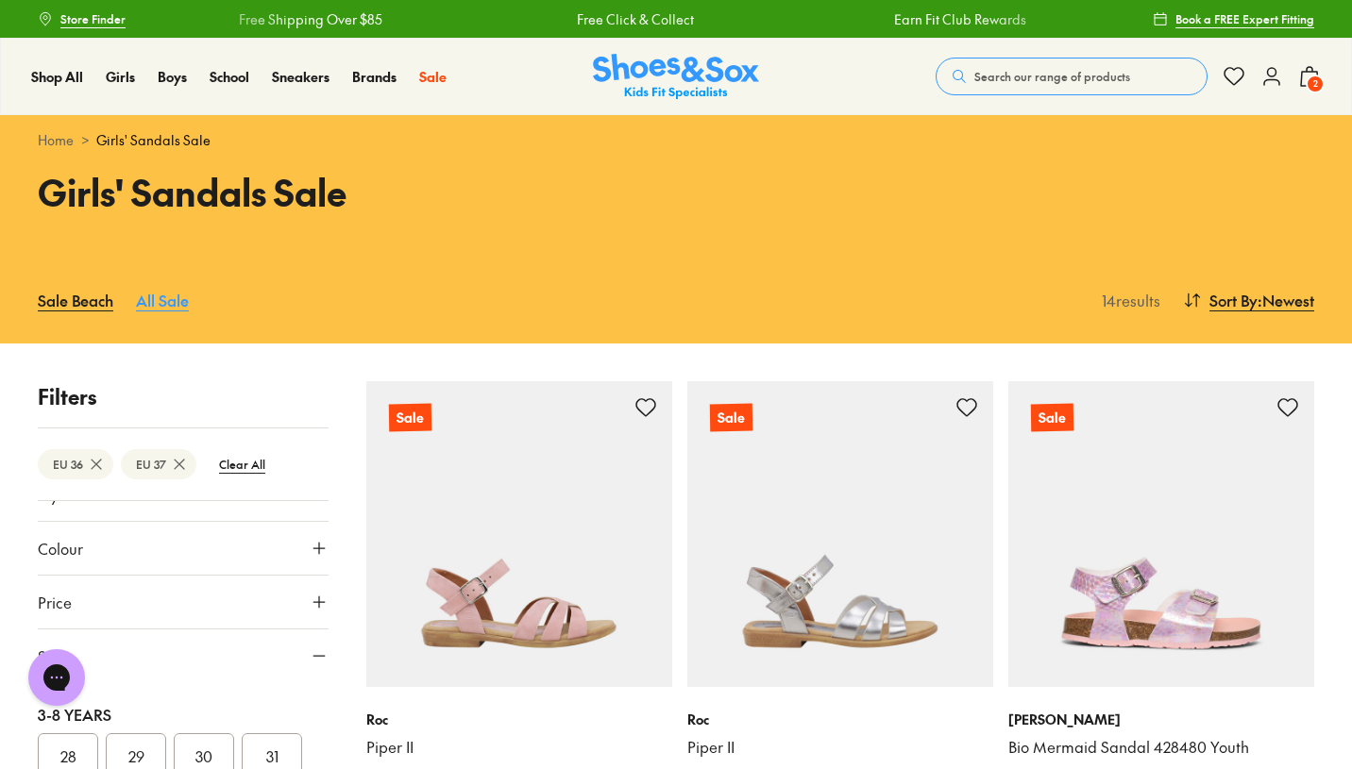
click at [165, 301] on link "All Sale" at bounding box center [162, 300] width 53 height 42
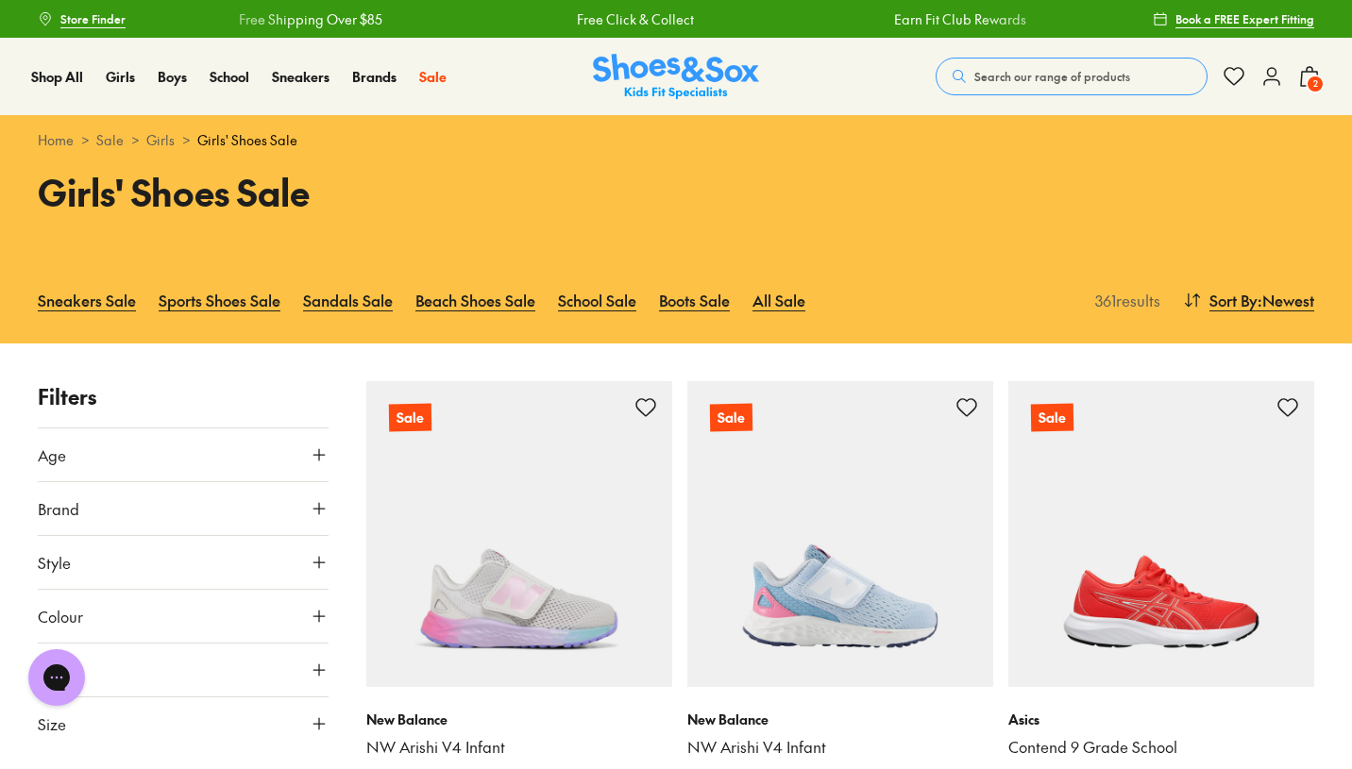
click at [1038, 84] on span "Search our range of products" at bounding box center [1052, 76] width 156 height 17
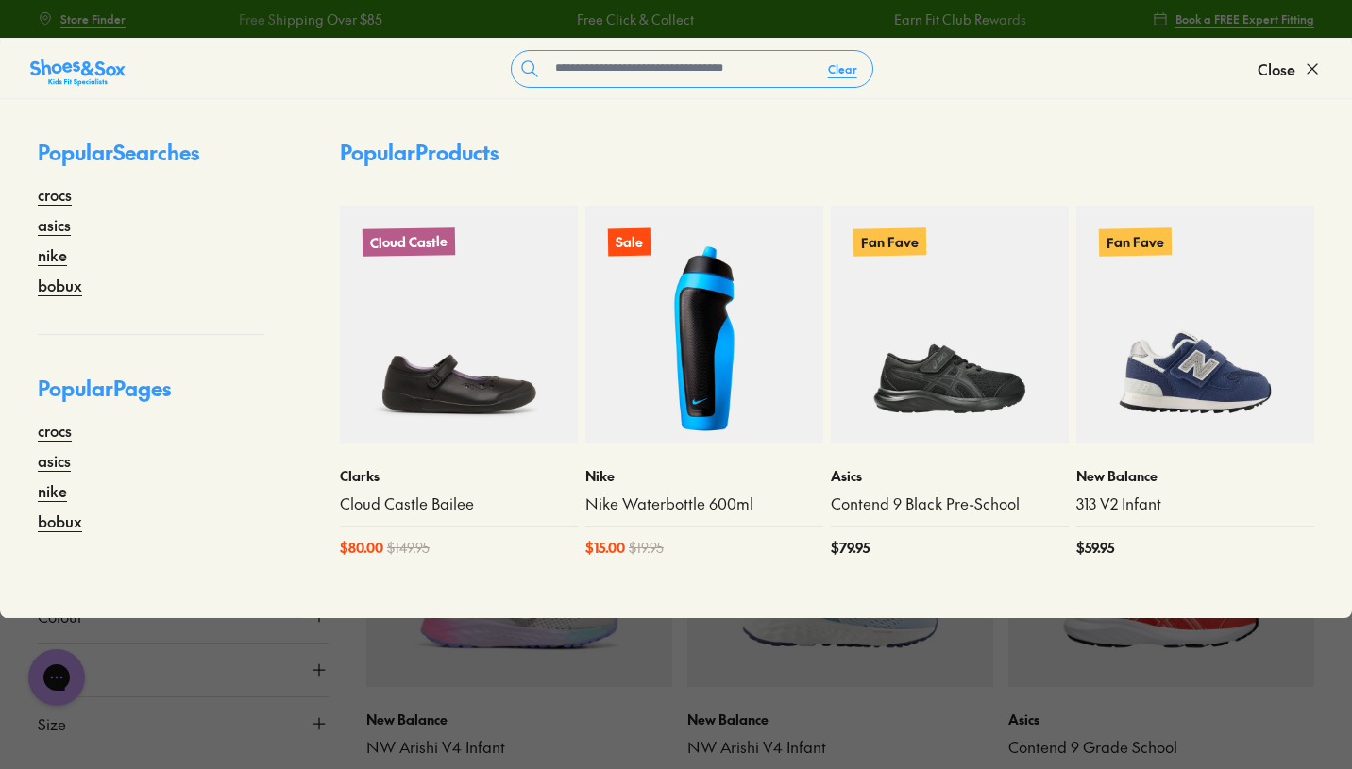
click at [244, 650] on button "Price" at bounding box center [183, 670] width 291 height 53
click at [407, 58] on form "Clear" at bounding box center [692, 69] width 1132 height 38
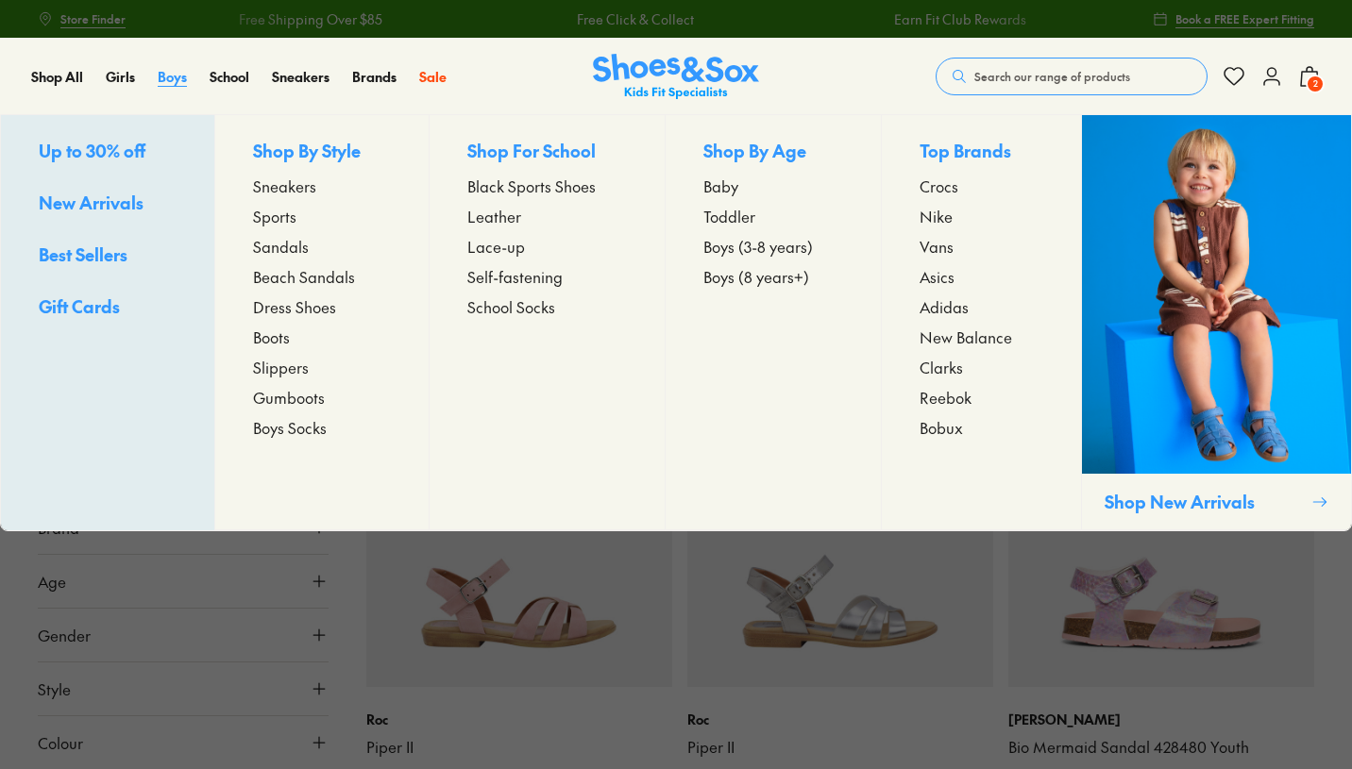
click at [181, 82] on span "Boys" at bounding box center [172, 76] width 29 height 19
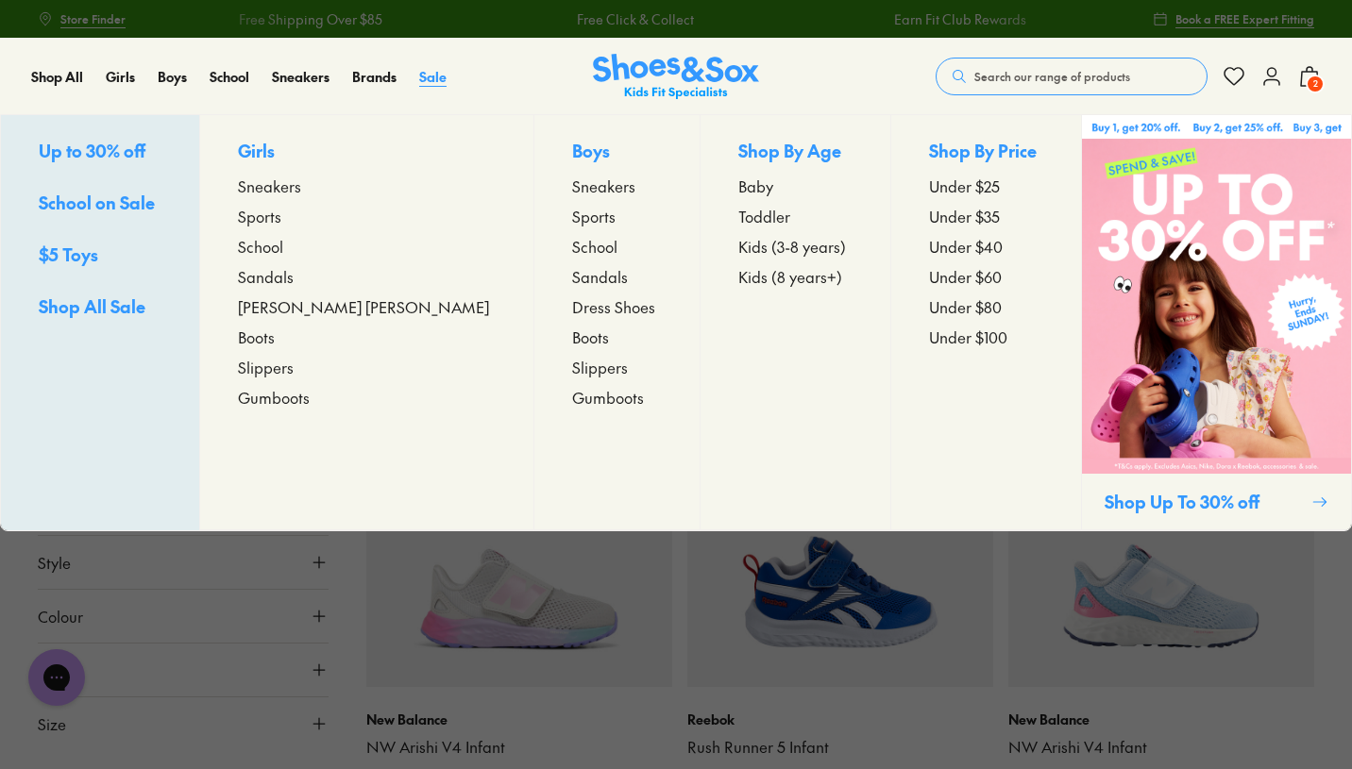
click at [433, 74] on span "Sale" at bounding box center [432, 76] width 27 height 19
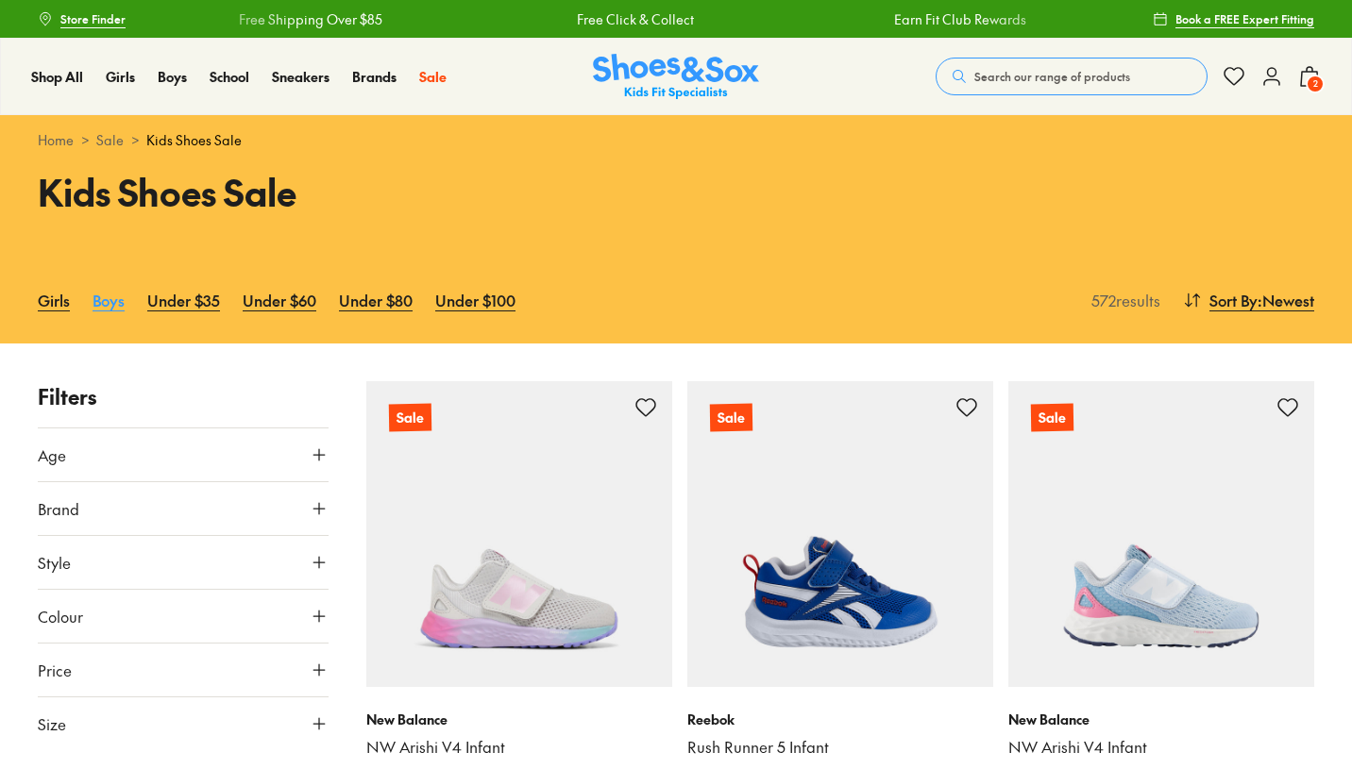
click at [102, 305] on link "Boys" at bounding box center [108, 300] width 32 height 42
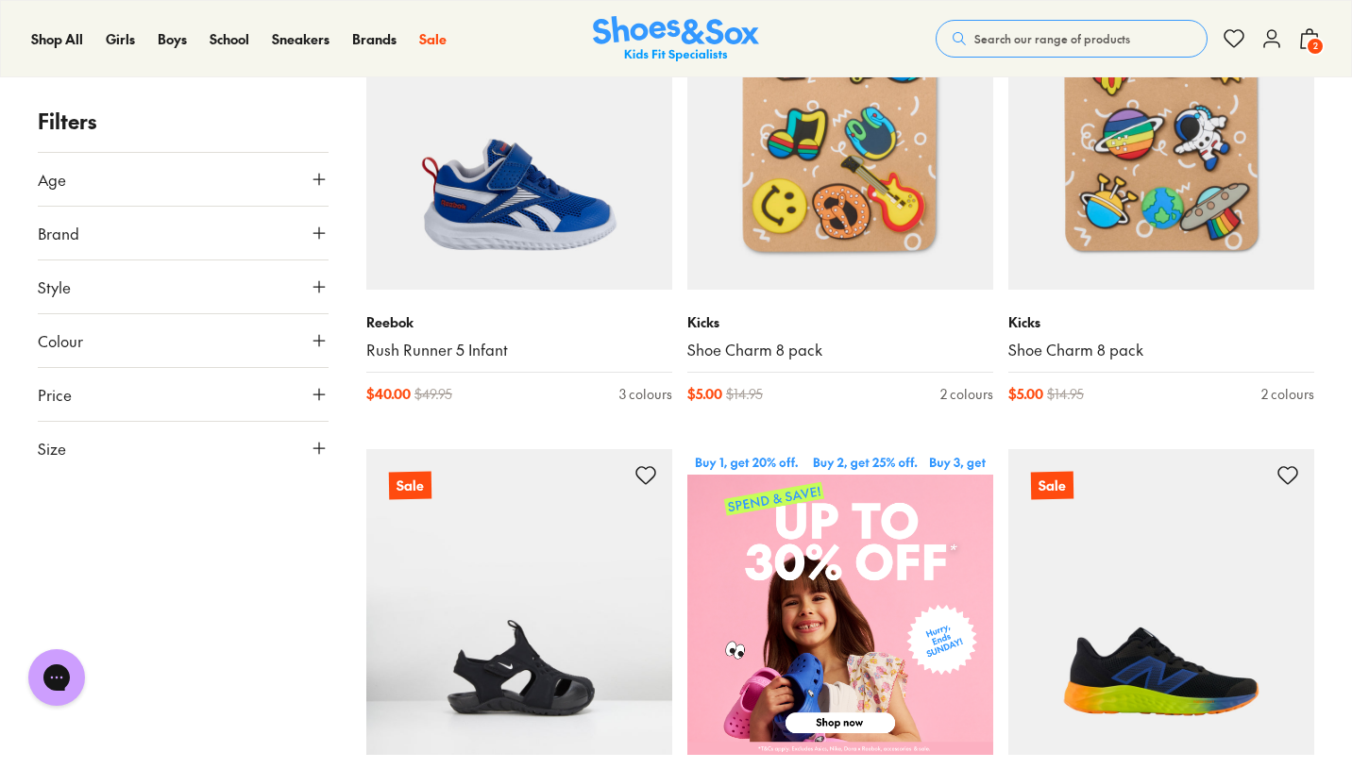
scroll to position [395, 0]
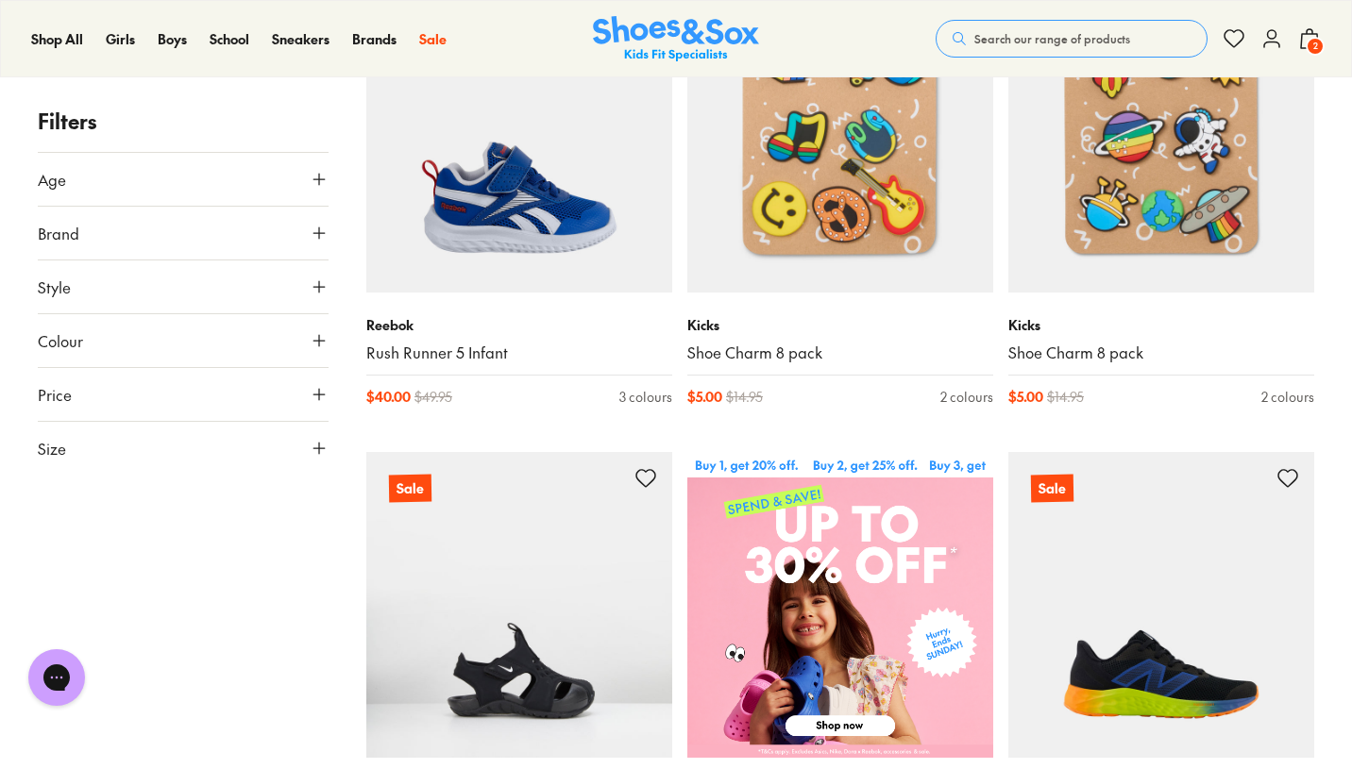
click at [314, 448] on icon at bounding box center [319, 448] width 19 height 19
click at [201, 599] on button "37" at bounding box center [204, 597] width 60 height 45
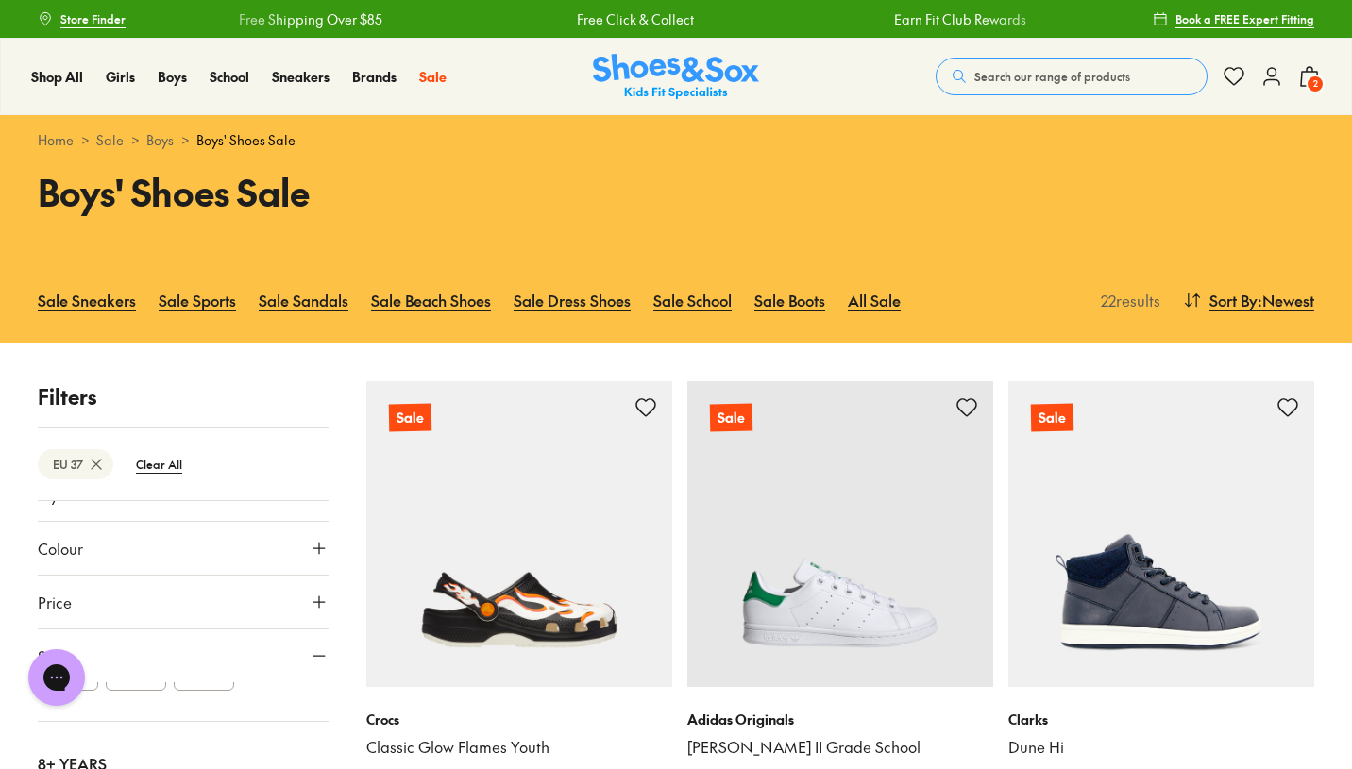
click at [1319, 76] on span "2" at bounding box center [1314, 84] width 19 height 19
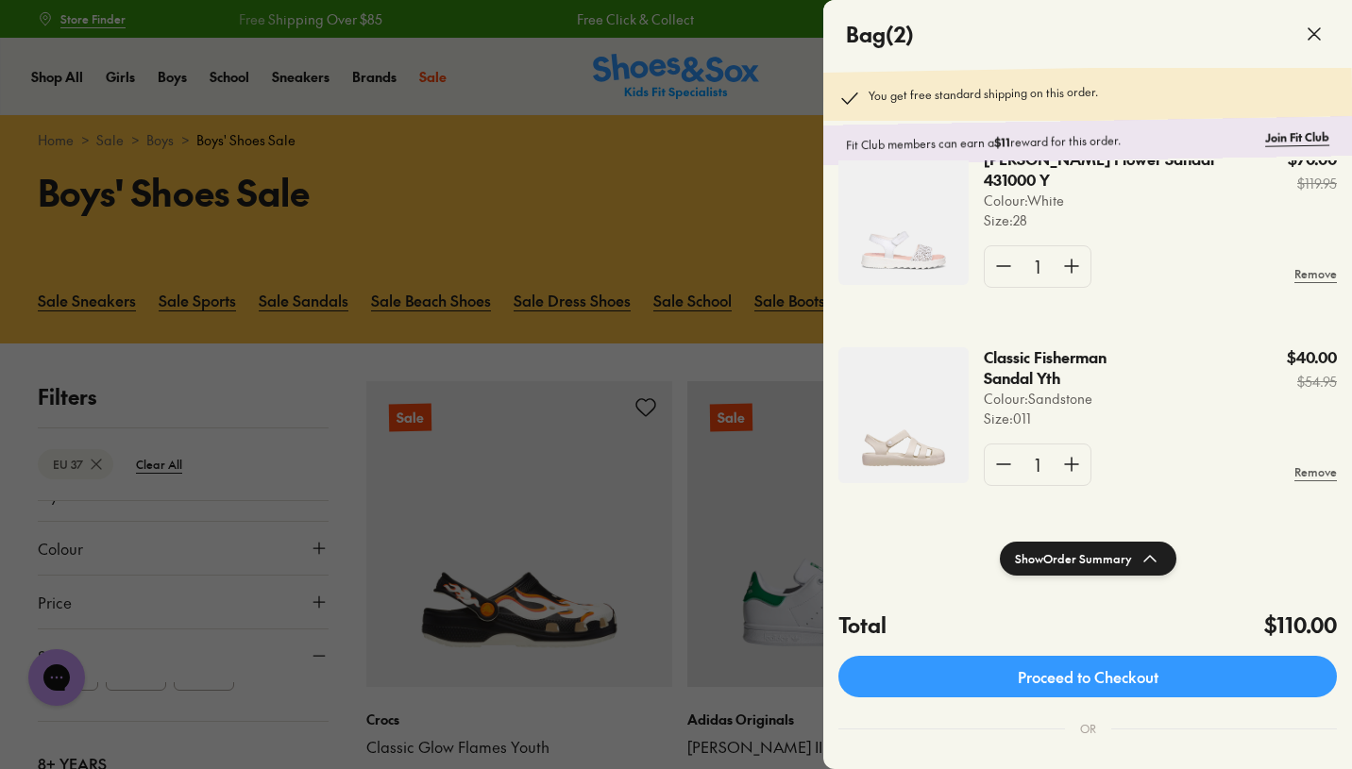
scroll to position [47, 0]
click at [926, 449] on img at bounding box center [903, 417] width 130 height 136
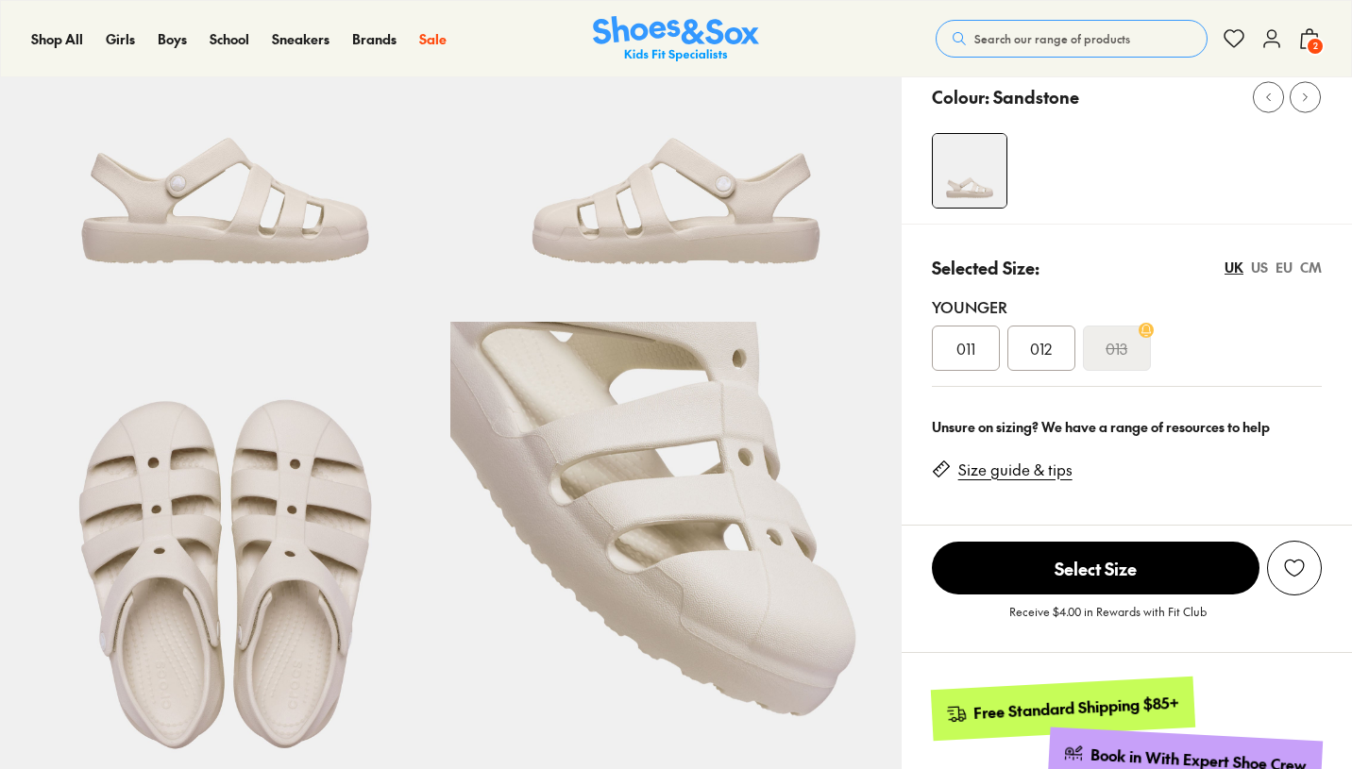
scroll to position [244, 0]
select select "*"
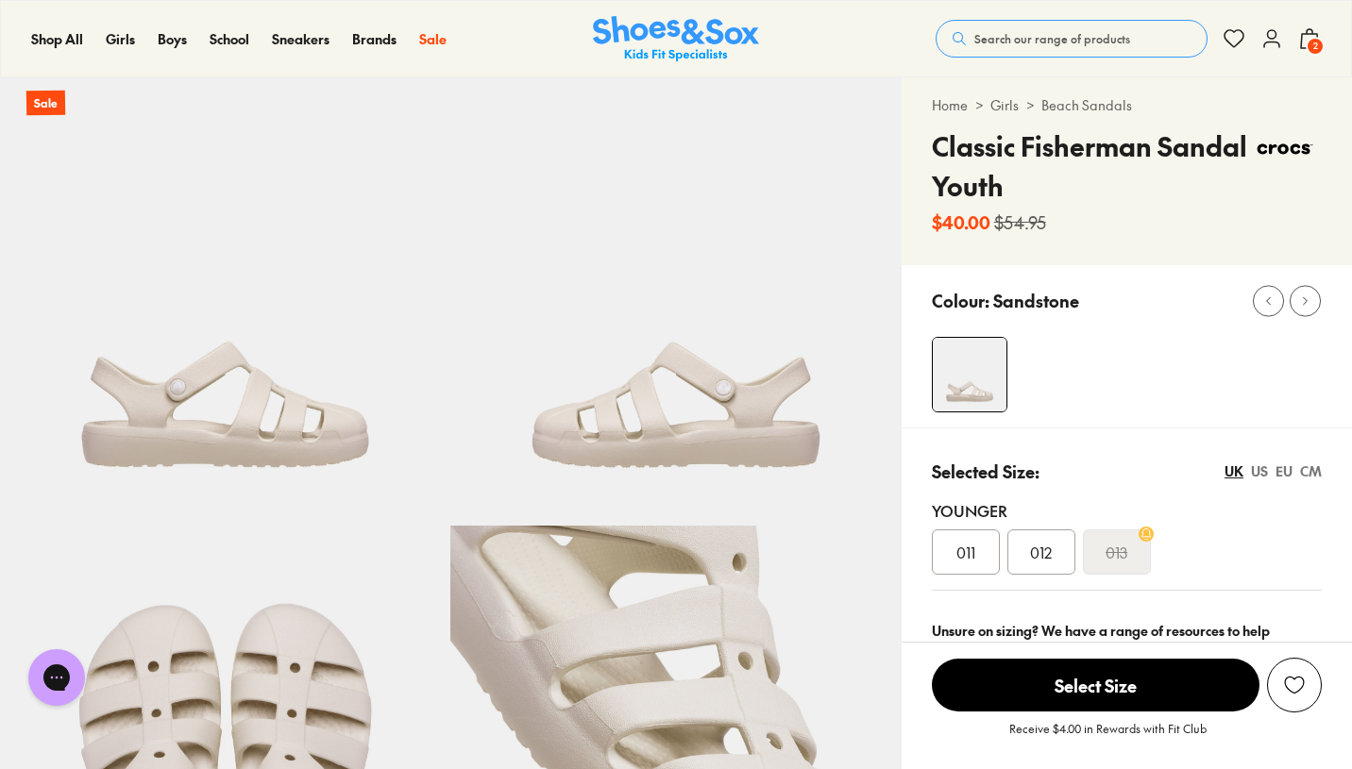
scroll to position [0, 0]
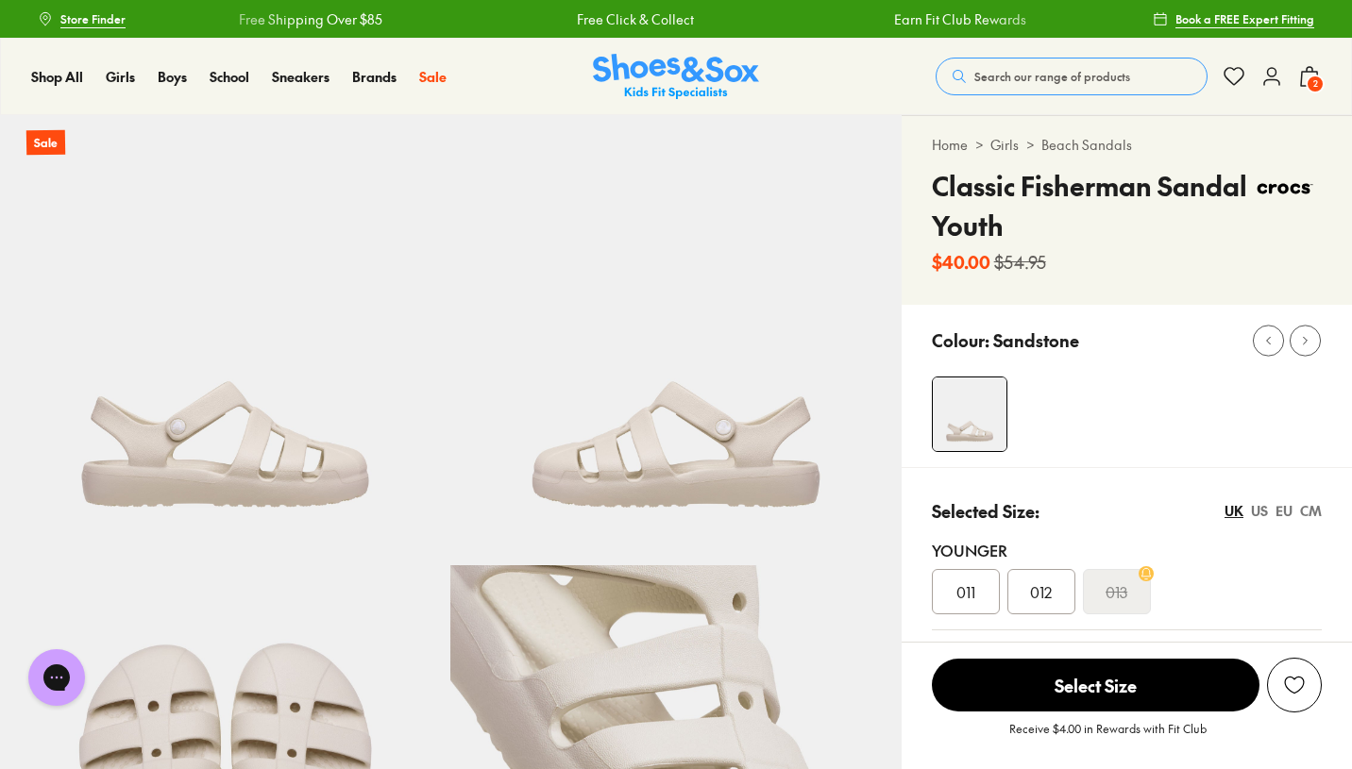
click at [1310, 76] on span "2" at bounding box center [1314, 84] width 19 height 19
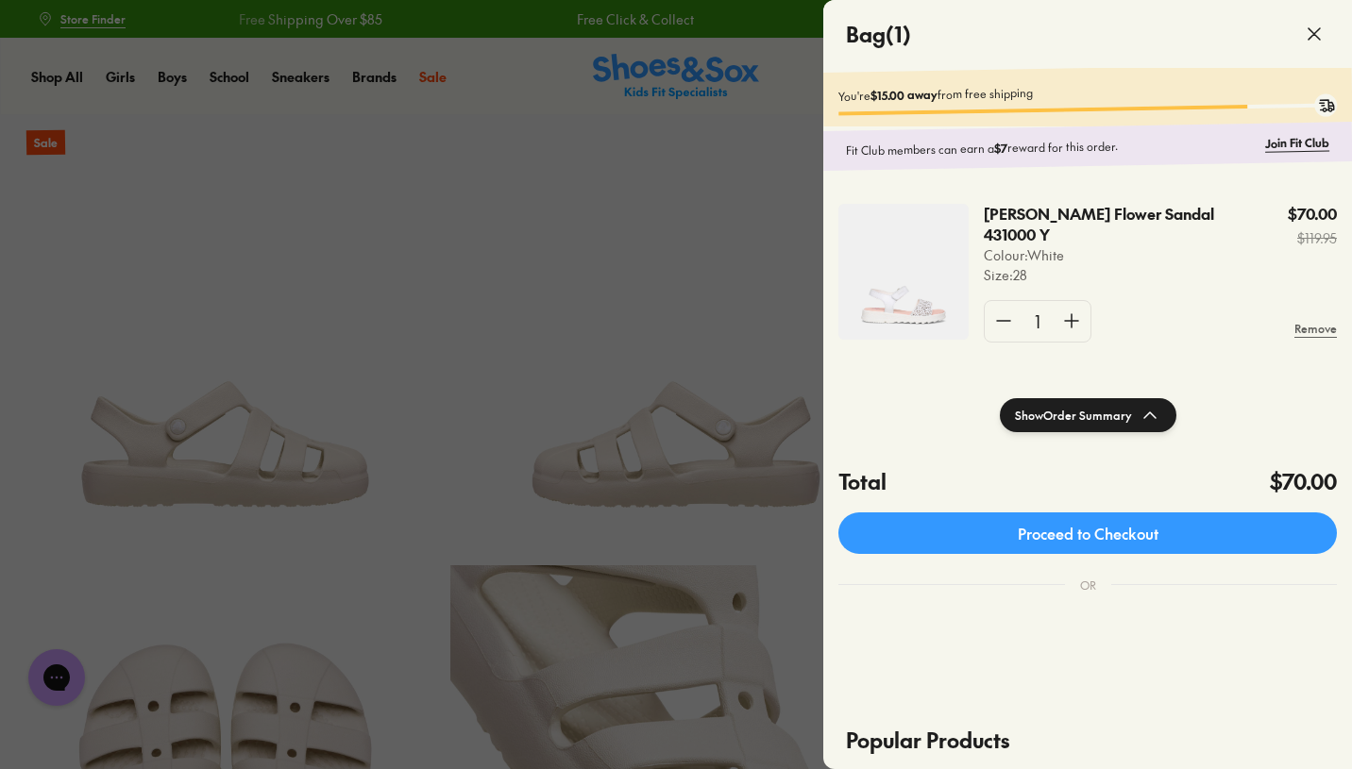
click at [1027, 216] on p "[PERSON_NAME] Flower Sandal 431000 Y" at bounding box center [1104, 225] width 240 height 42
click at [1000, 217] on p "[PERSON_NAME] Flower Sandal 431000 Y" at bounding box center [1104, 225] width 240 height 42
click at [880, 283] on img at bounding box center [903, 272] width 130 height 136
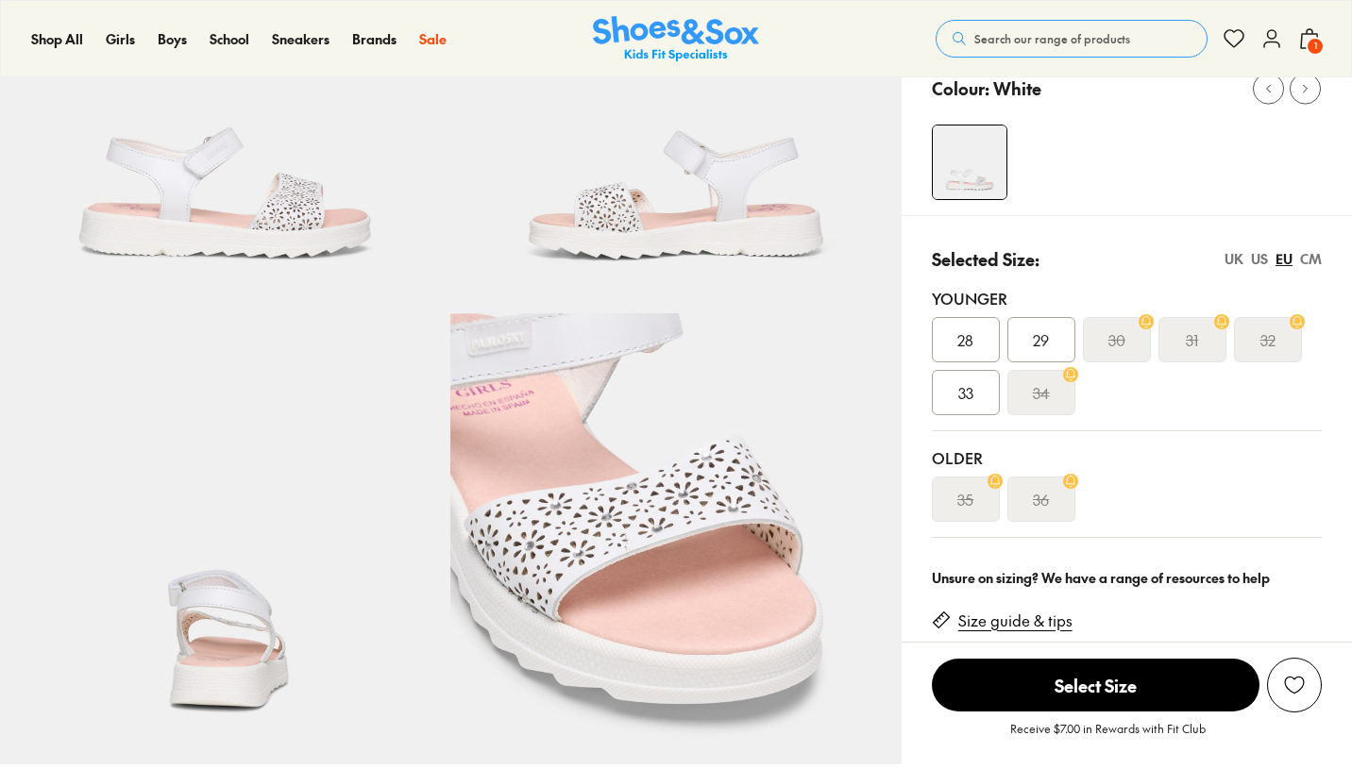
select select "*"
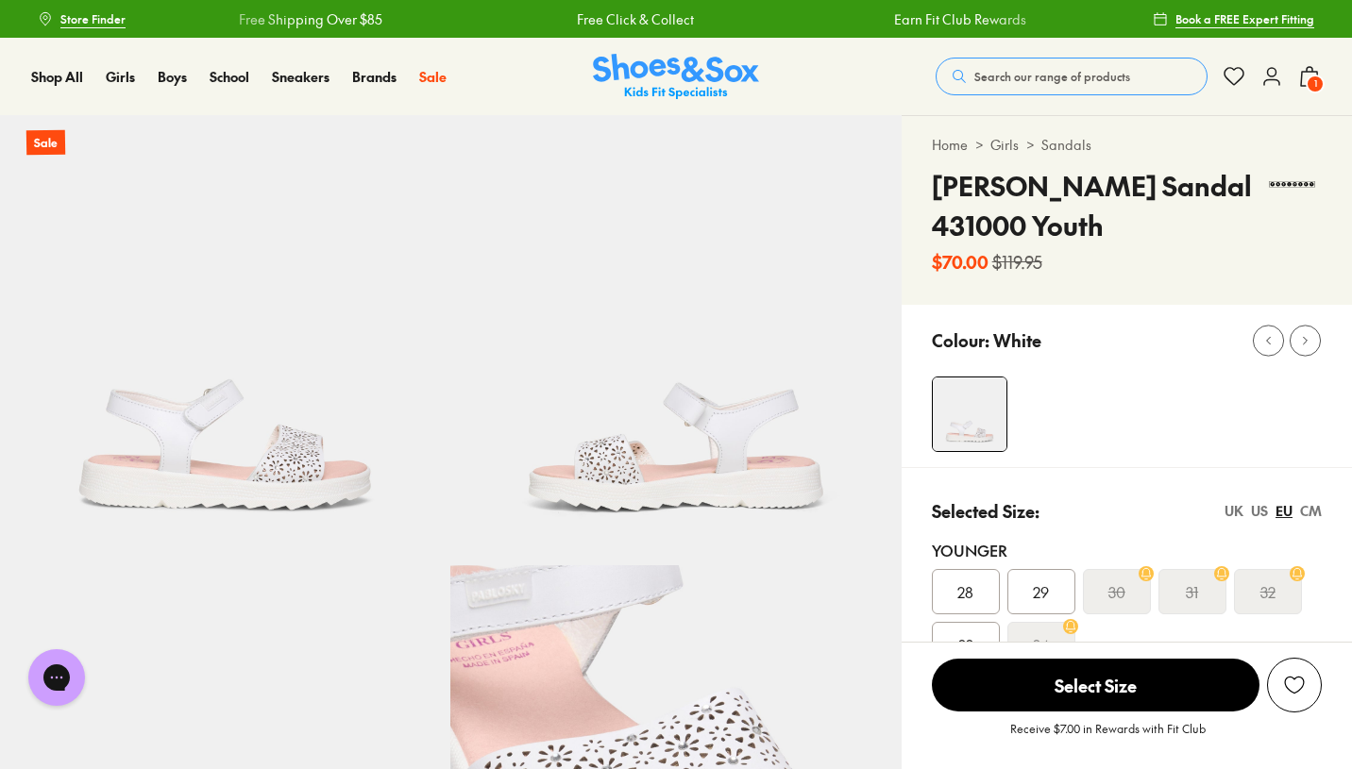
click at [1045, 69] on span "Search our range of products" at bounding box center [1052, 76] width 156 height 17
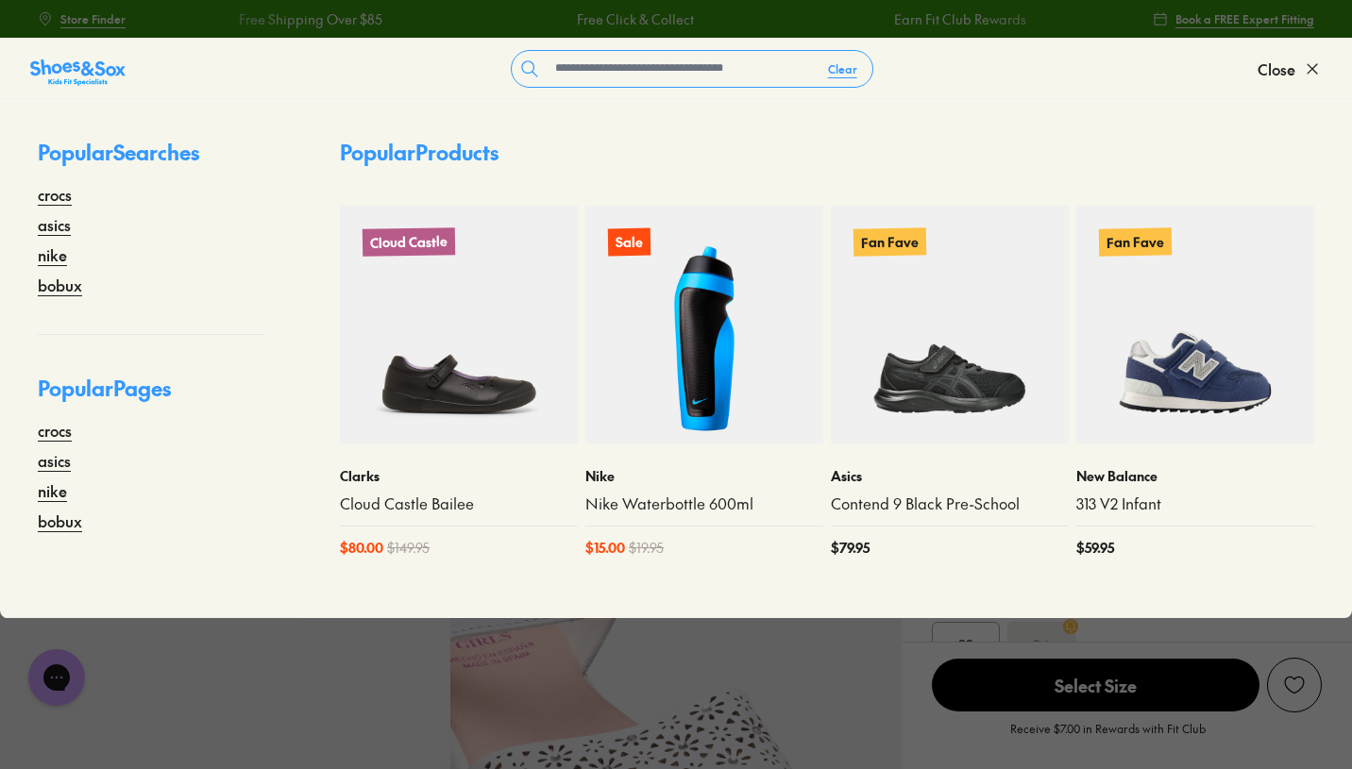
click at [742, 349] on img at bounding box center [704, 325] width 238 height 238
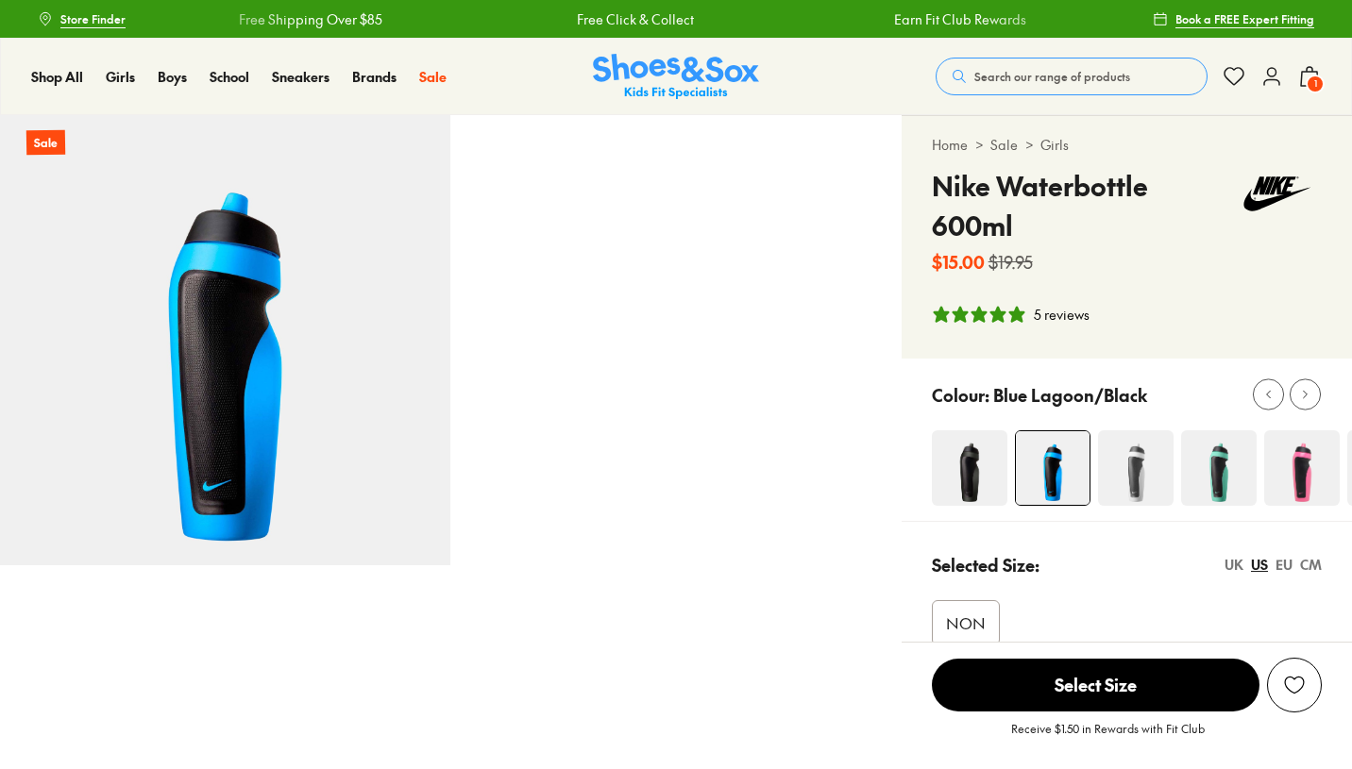
select select "*"
click at [1134, 693] on span "Select Size" at bounding box center [1096, 685] width 328 height 53
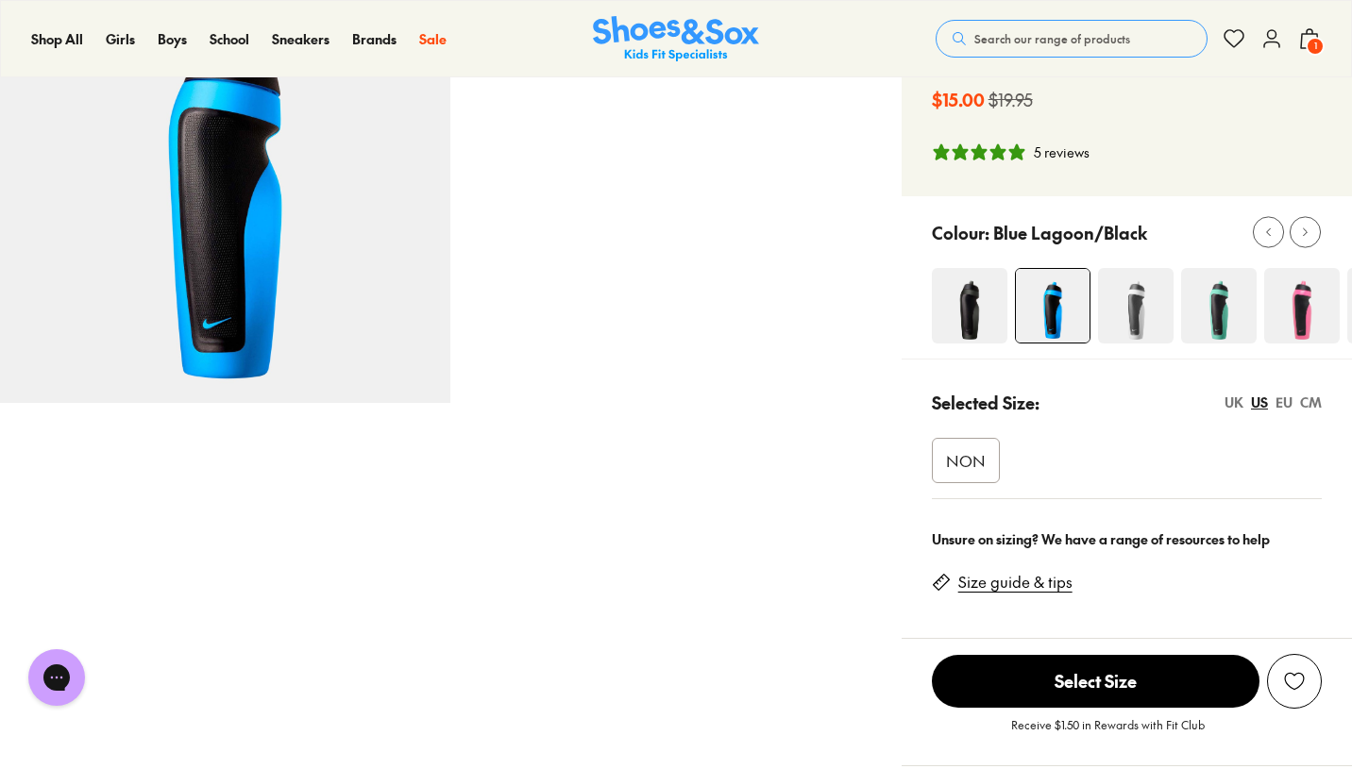
scroll to position [219, 0]
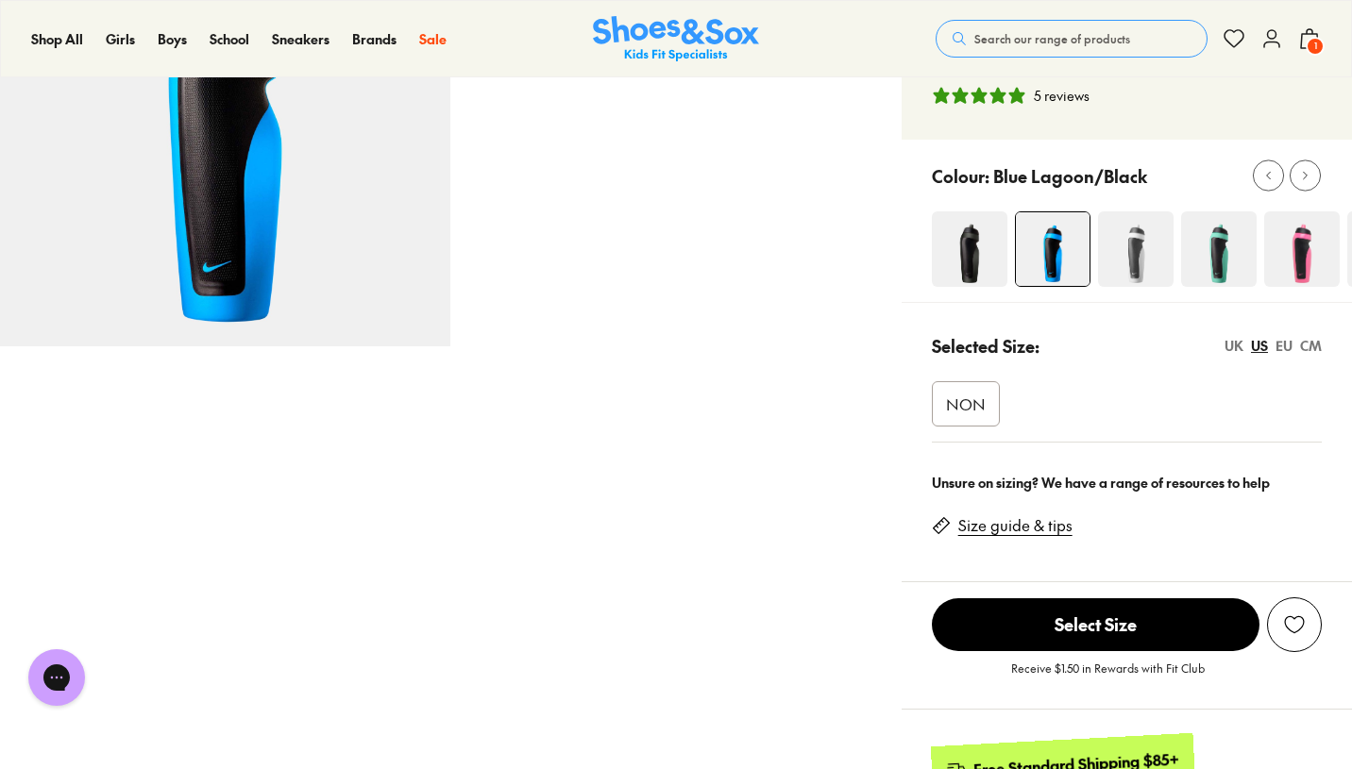
click at [1077, 251] on img at bounding box center [1053, 249] width 74 height 74
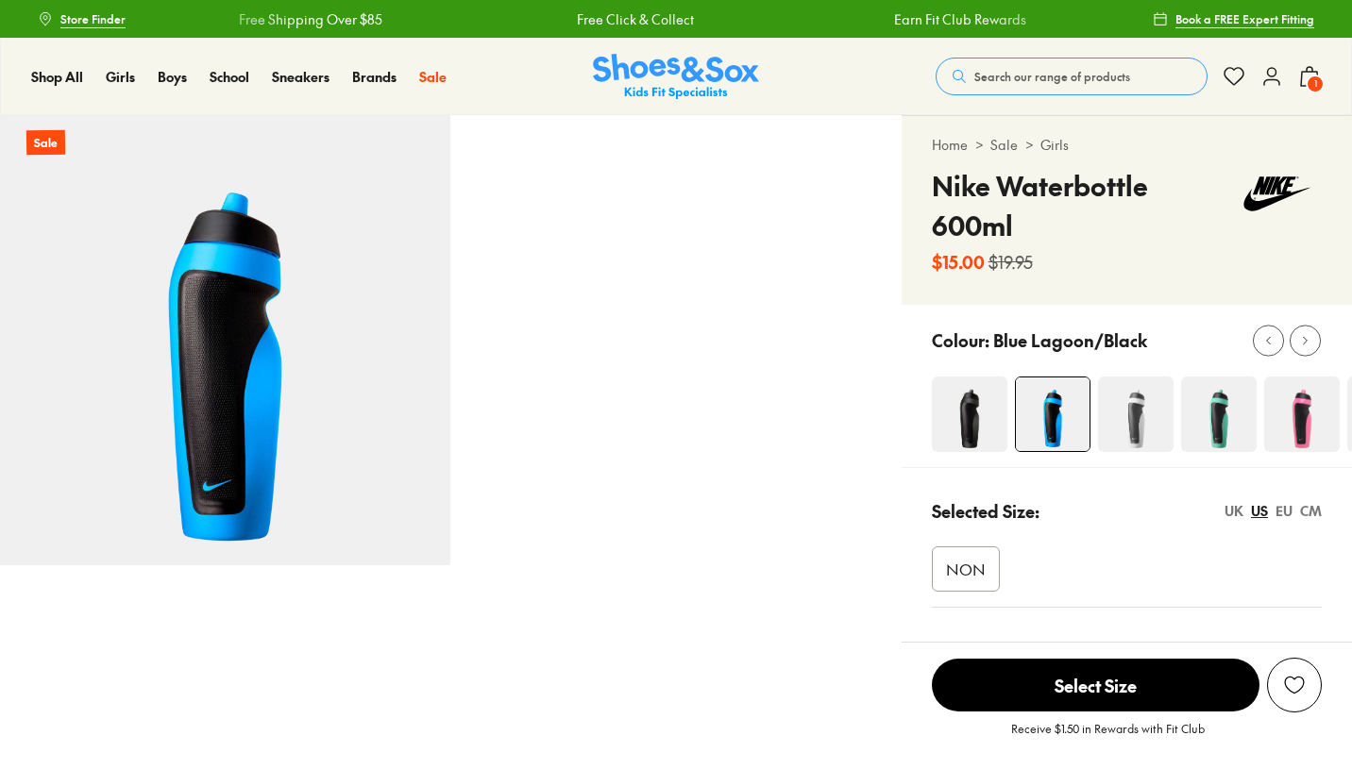
select select "*"
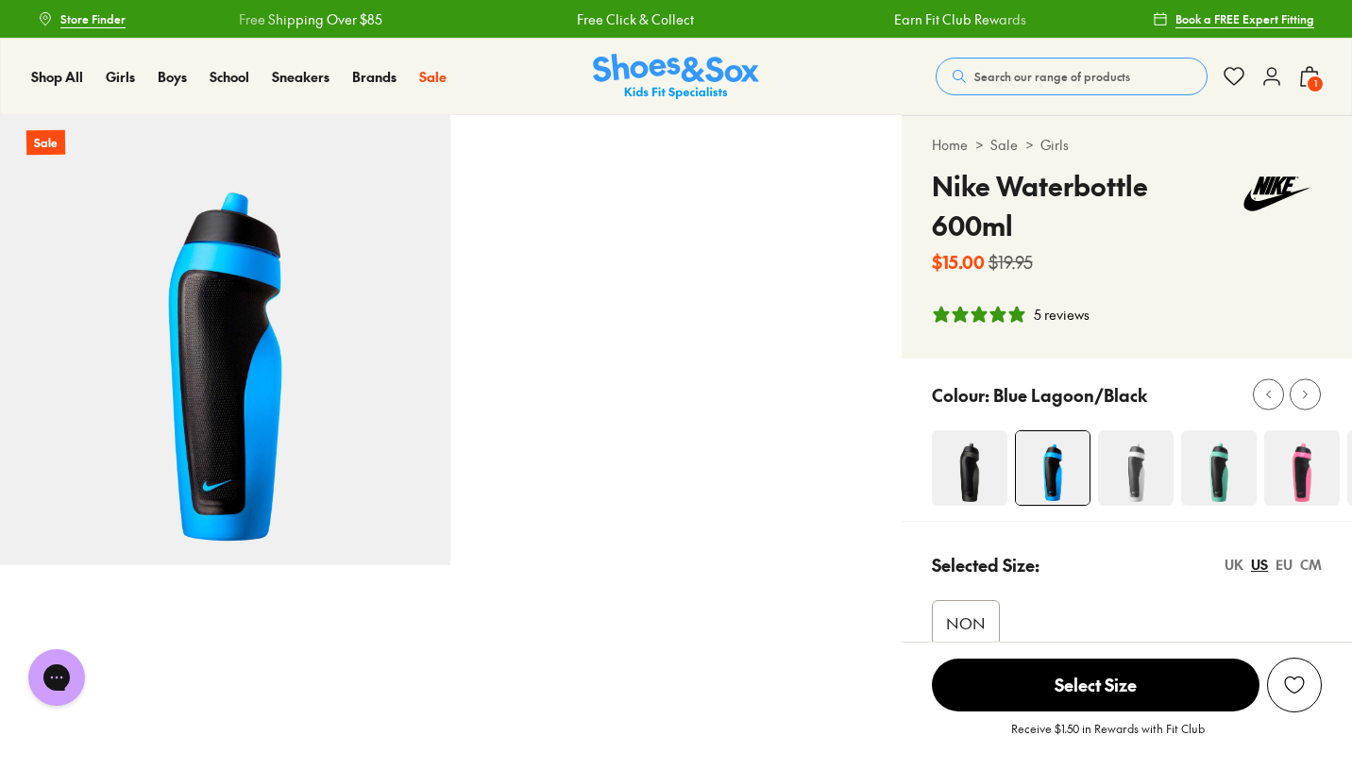
click at [958, 622] on span "NON" at bounding box center [966, 623] width 40 height 23
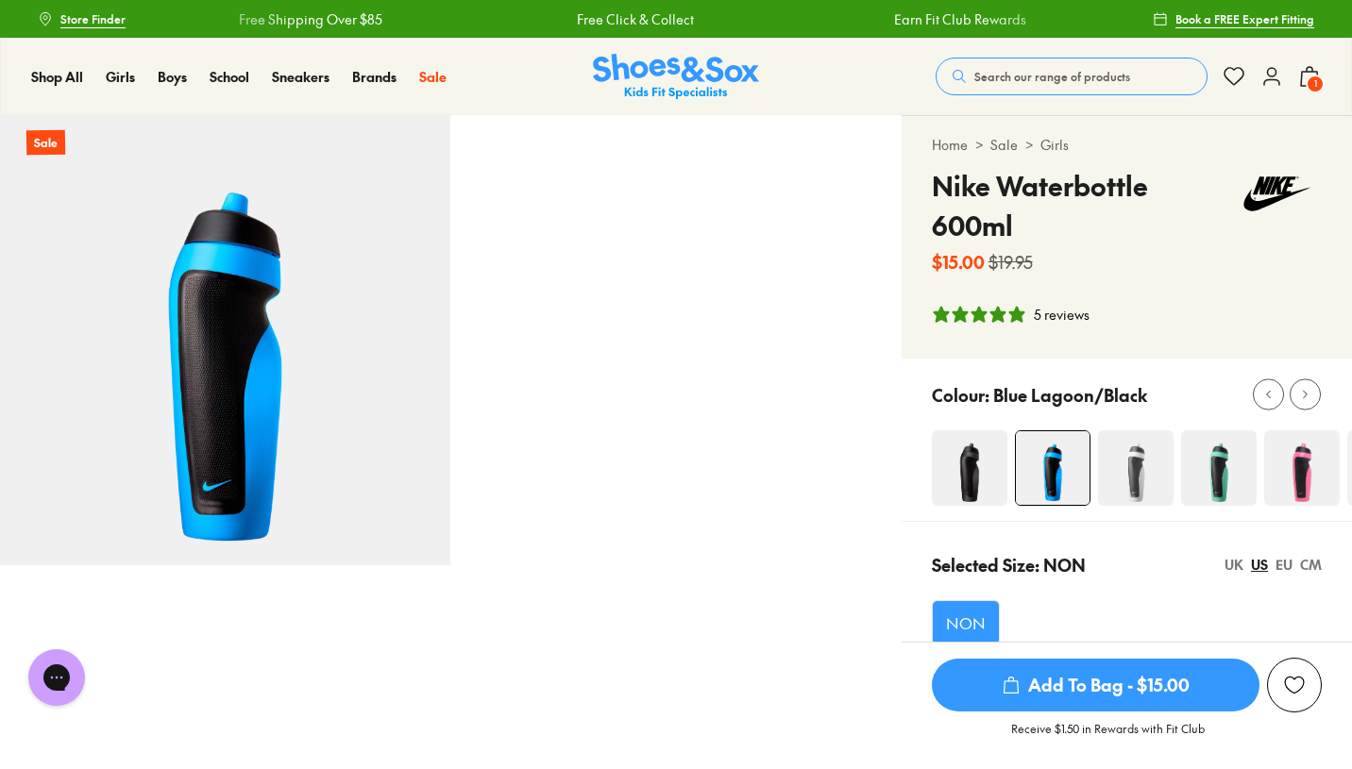
click at [1044, 676] on span "Add To Bag - $15.00" at bounding box center [1096, 685] width 328 height 53
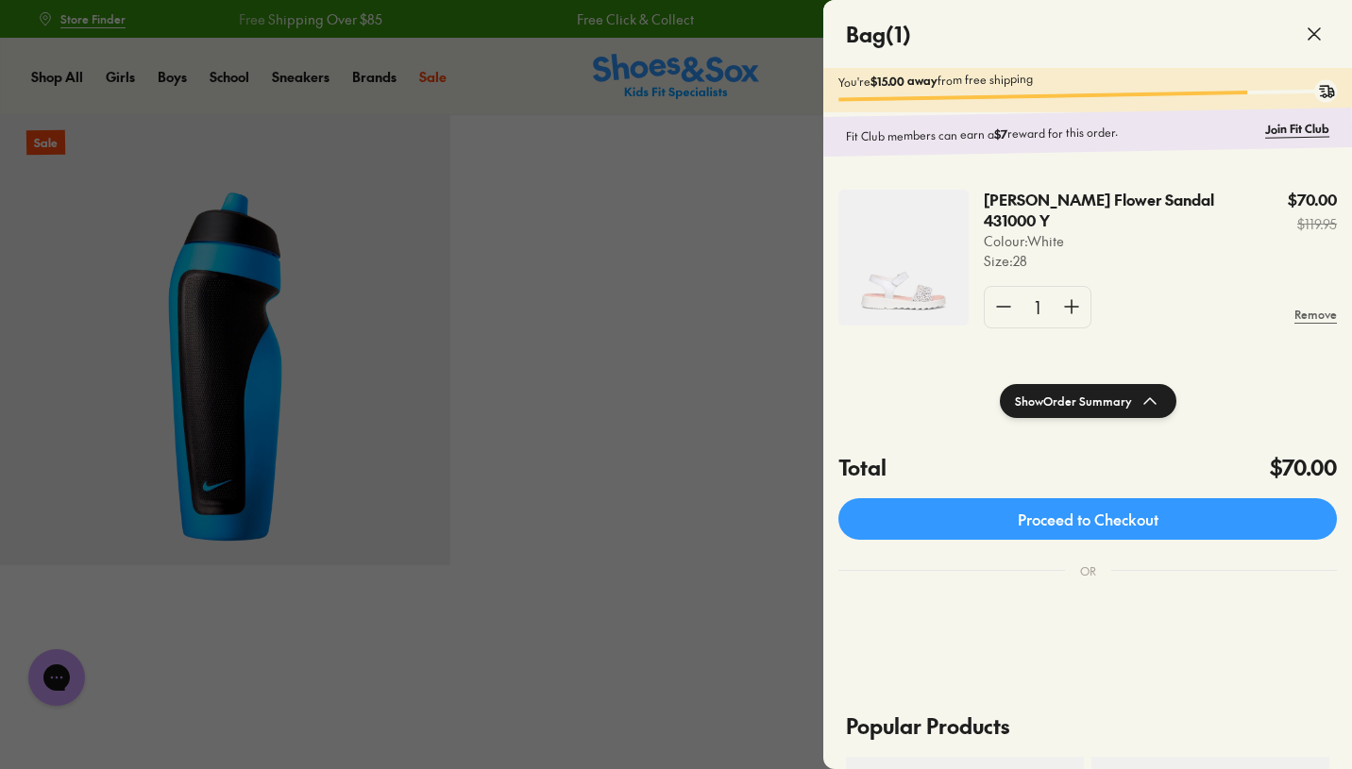
scroll to position [25, 0]
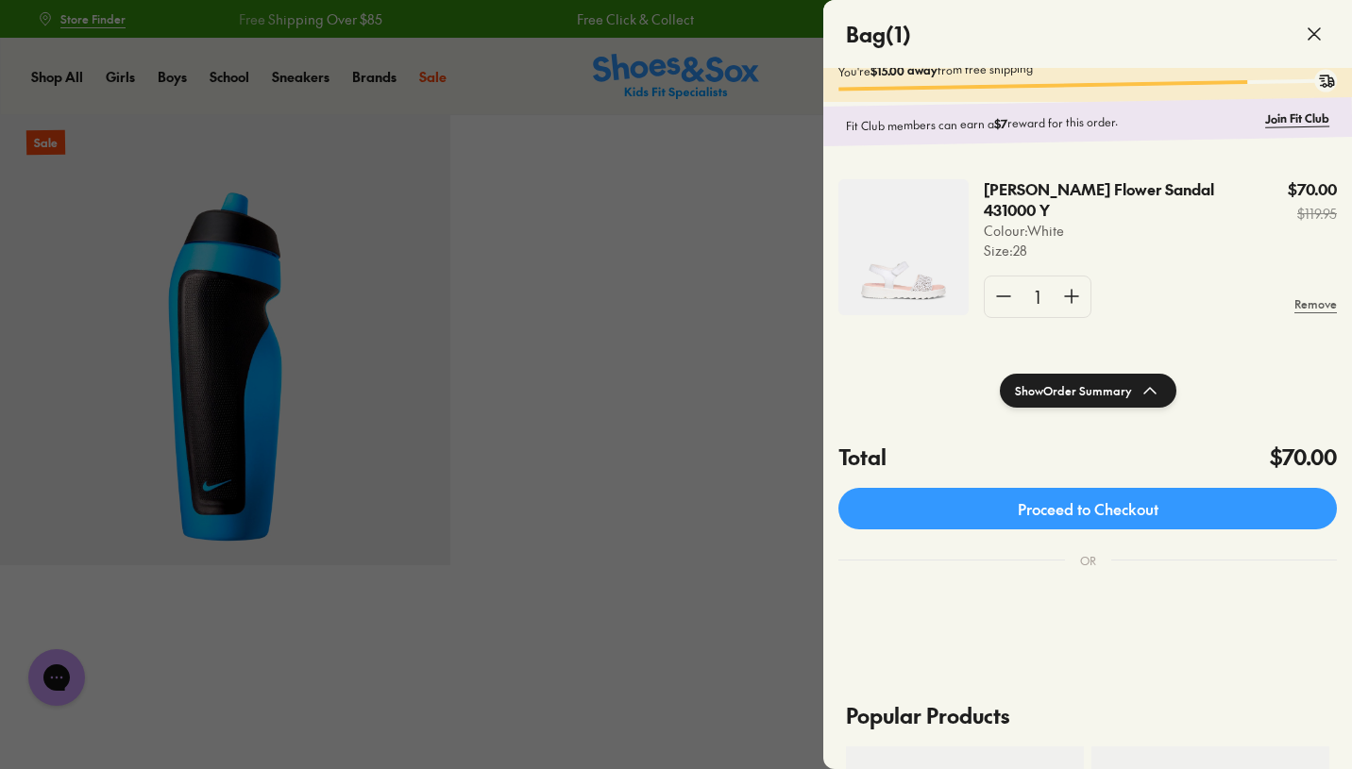
click at [514, 328] on div at bounding box center [676, 384] width 1352 height 769
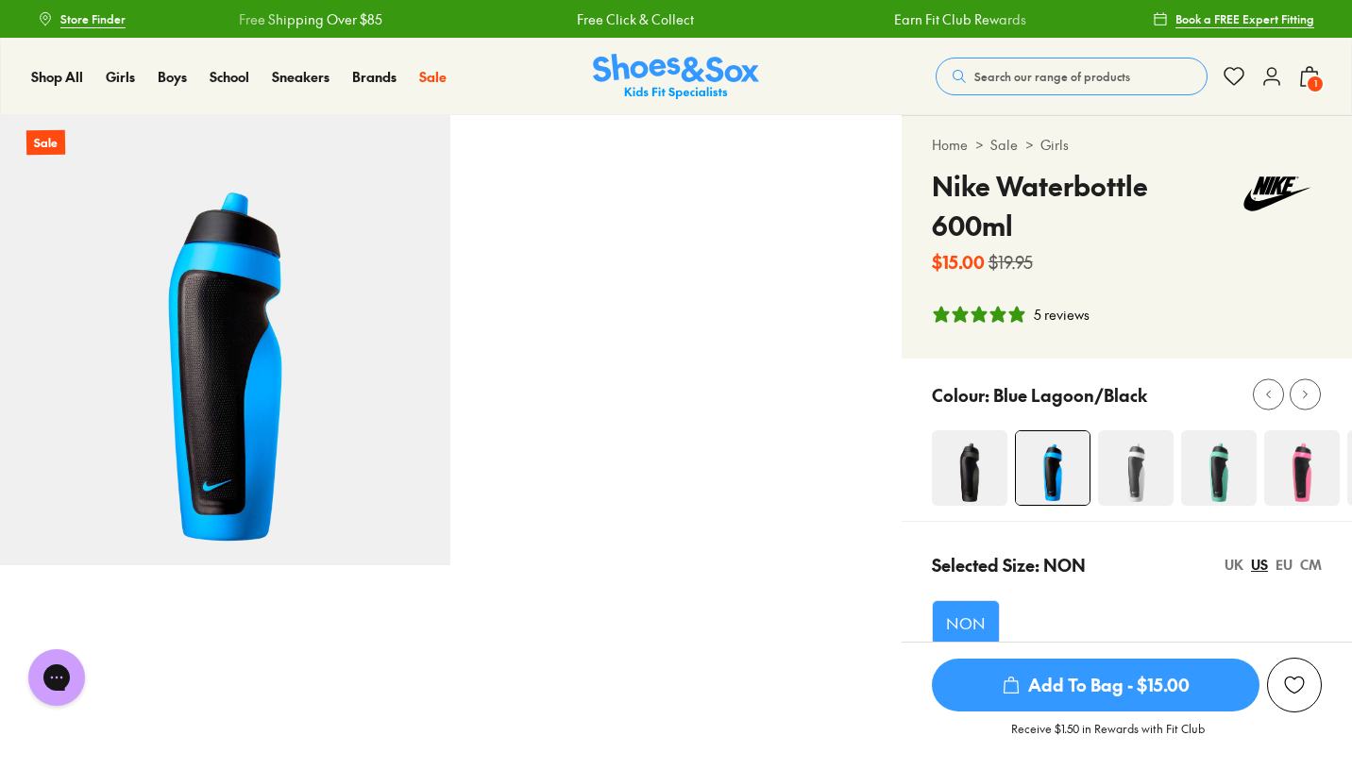
click at [1055, 681] on span "Add To Bag - $15.00" at bounding box center [1096, 685] width 328 height 53
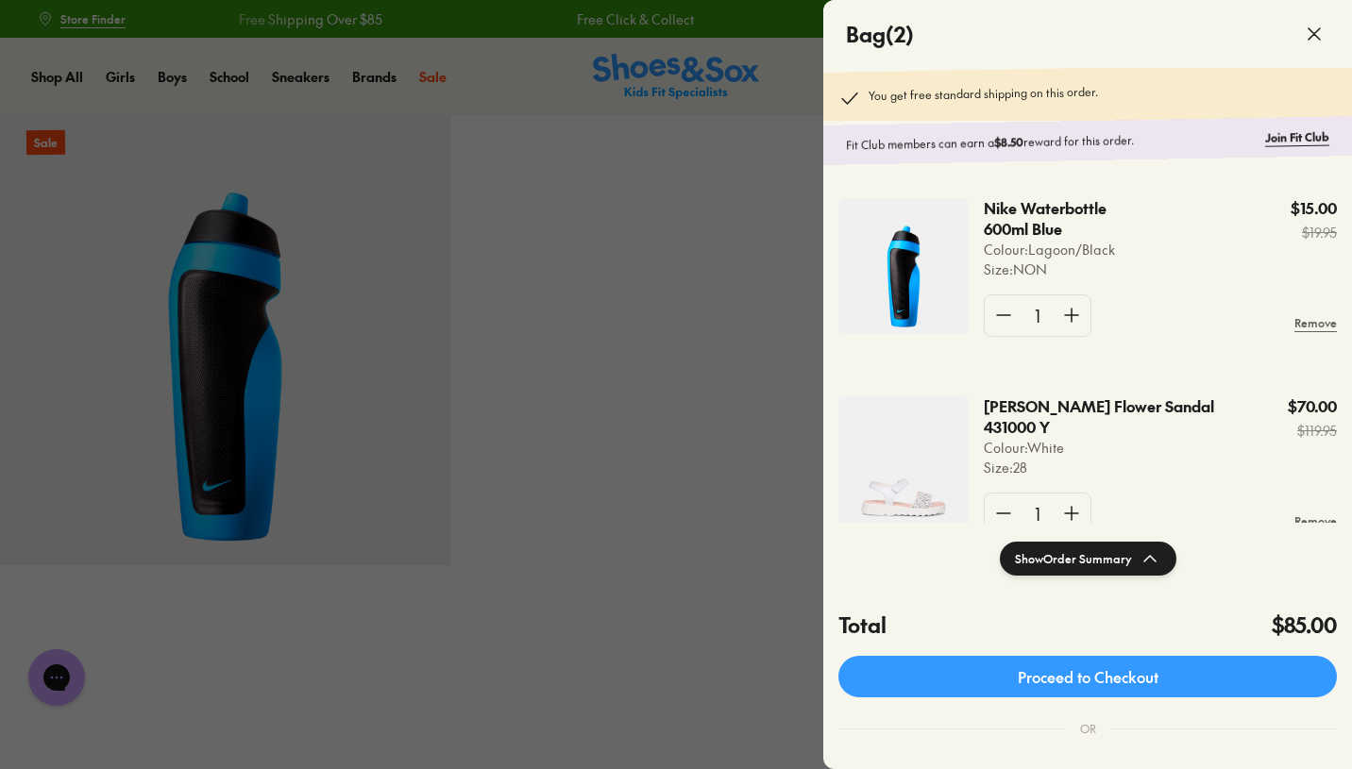
scroll to position [56, 0]
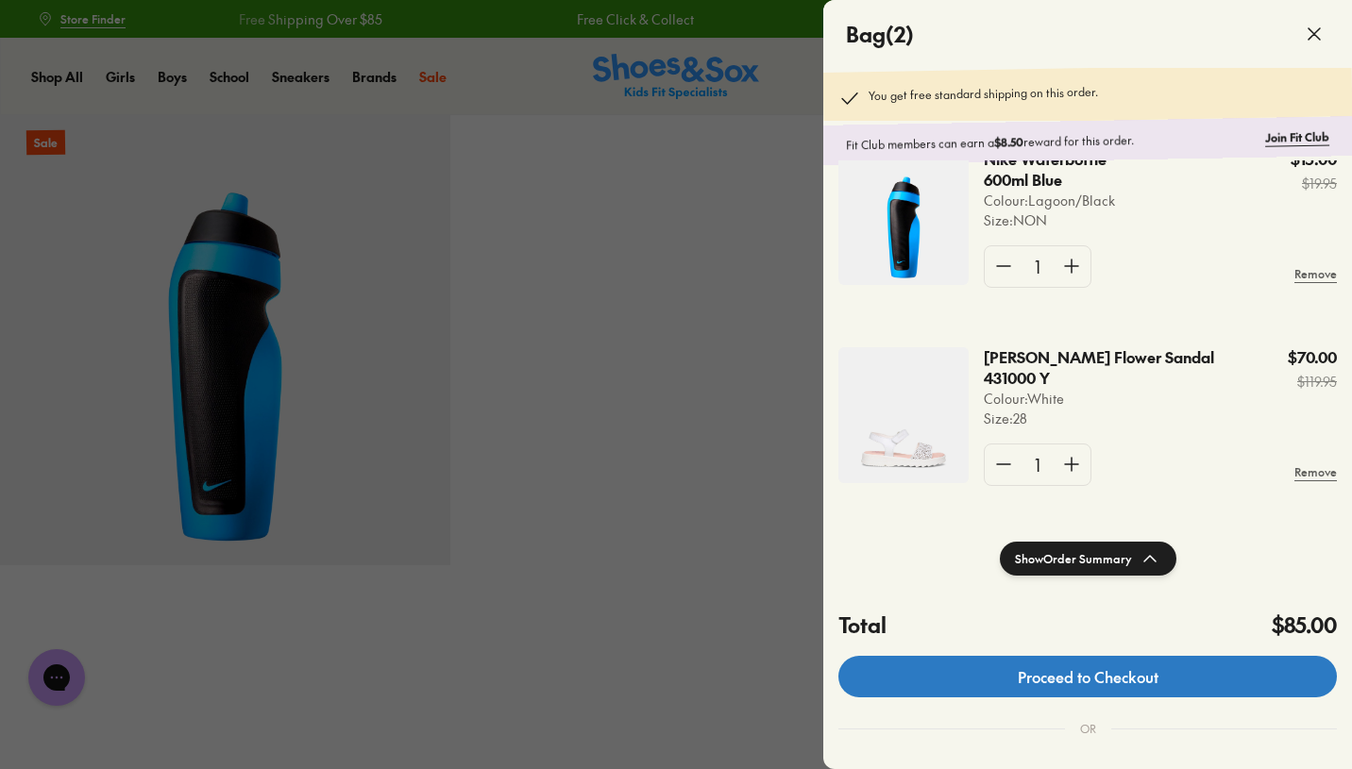
click at [1089, 682] on link "Proceed to Checkout" at bounding box center [1087, 677] width 498 height 42
